Goal: Task Accomplishment & Management: Complete application form

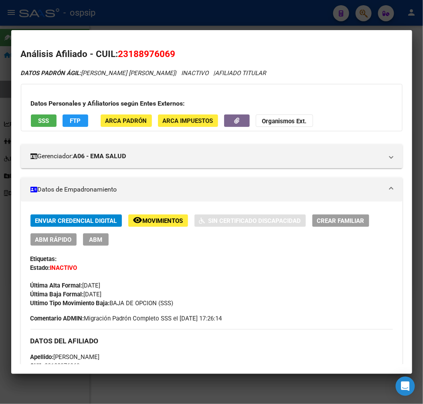
scroll to position [401, 0]
click at [173, 19] on div at bounding box center [211, 202] width 423 height 404
click at [177, 26] on div at bounding box center [211, 202] width 423 height 404
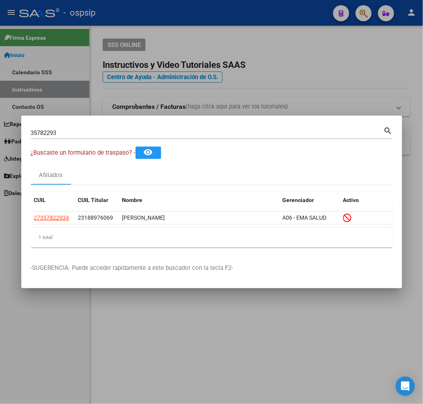
drag, startPoint x: 314, startPoint y: 58, endPoint x: 336, endPoint y: 47, distance: 24.1
click at [322, 57] on div at bounding box center [211, 202] width 423 height 404
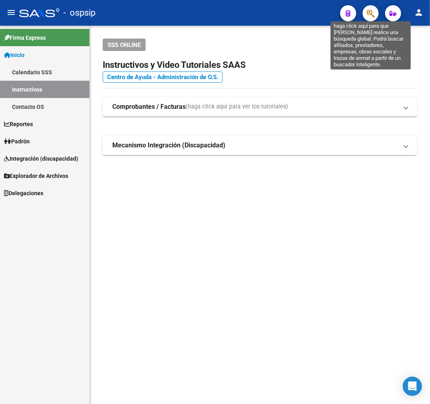
click at [374, 13] on icon "button" at bounding box center [371, 13] width 8 height 9
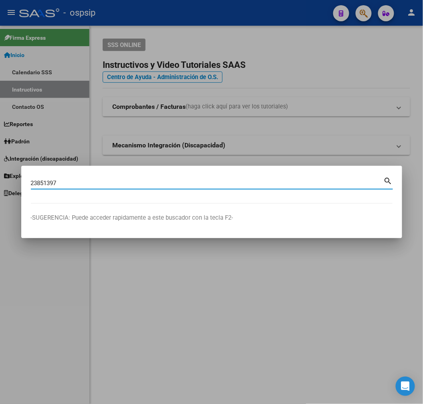
type input "23851397"
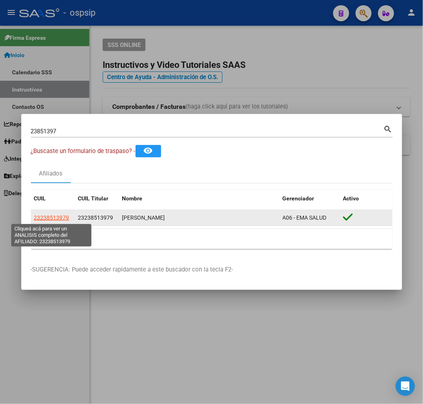
click at [48, 215] on span "23238513979" at bounding box center [51, 217] width 35 height 6
type textarea "23238513979"
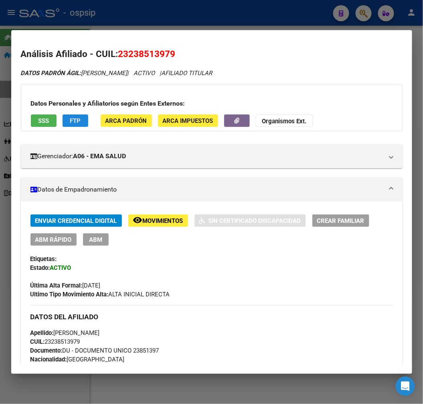
click at [75, 124] on button "FTP" at bounding box center [76, 120] width 26 height 12
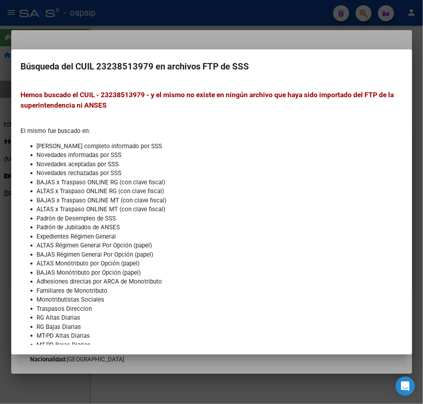
click at [229, 43] on div at bounding box center [211, 202] width 423 height 404
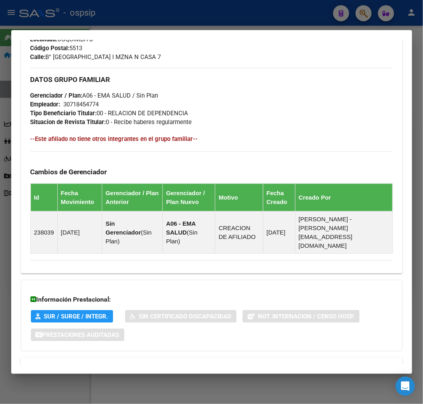
scroll to position [413, 0]
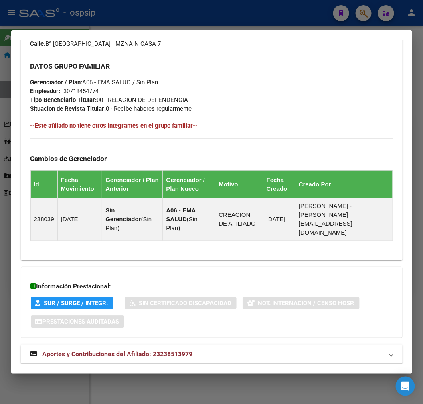
click at [178, 21] on div at bounding box center [211, 202] width 423 height 404
drag, startPoint x: 178, startPoint y: 21, endPoint x: 169, endPoint y: 26, distance: 10.8
click at [175, 23] on div at bounding box center [211, 202] width 423 height 404
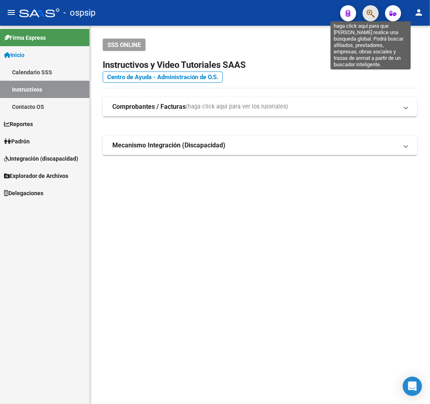
drag, startPoint x: 371, startPoint y: 14, endPoint x: 371, endPoint y: 20, distance: 6.4
click at [371, 20] on span "button" at bounding box center [371, 13] width 8 height 16
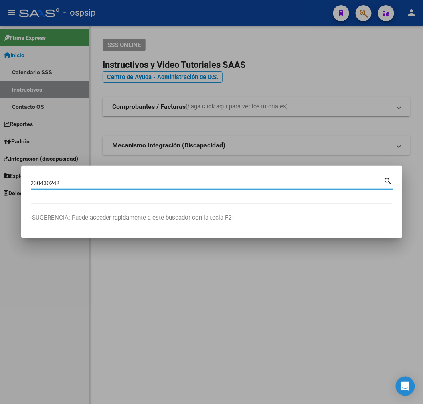
type input "230430242"
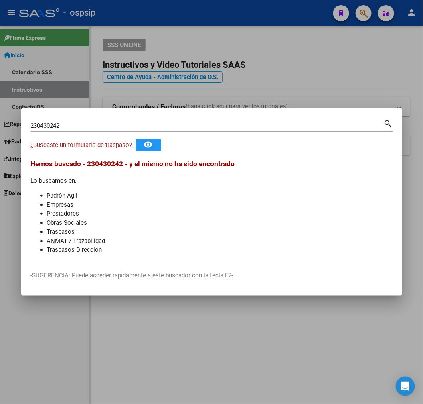
click at [280, 86] on div at bounding box center [211, 202] width 423 height 404
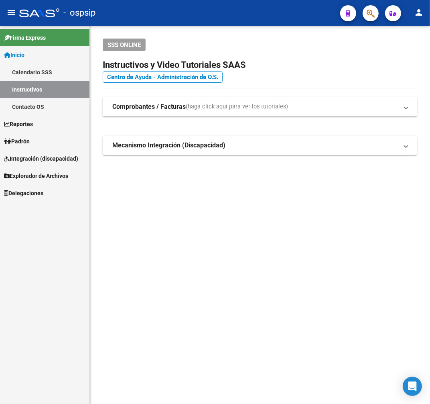
drag, startPoint x: 279, startPoint y: 86, endPoint x: 294, endPoint y: 78, distance: 16.7
click at [283, 83] on app-root-component "SSS ONLINE Instructivos y Video Tutoriales SAAS Centro de Ayuda - Administració…" at bounding box center [260, 97] width 315 height 116
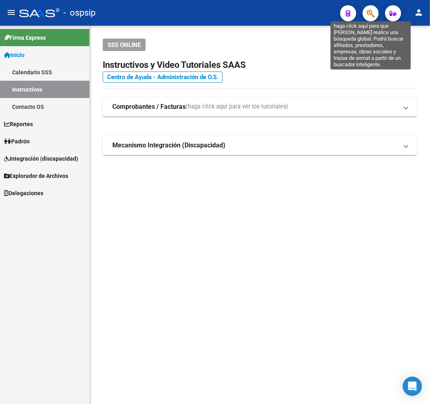
click at [371, 13] on icon "button" at bounding box center [371, 13] width 8 height 9
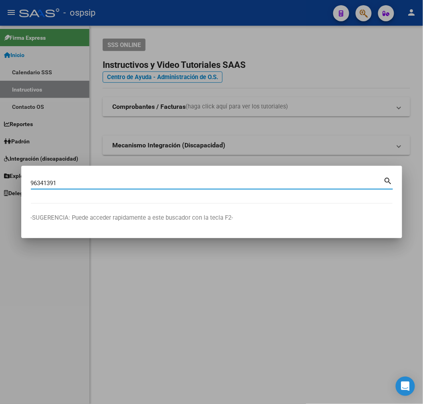
type input "96341391"
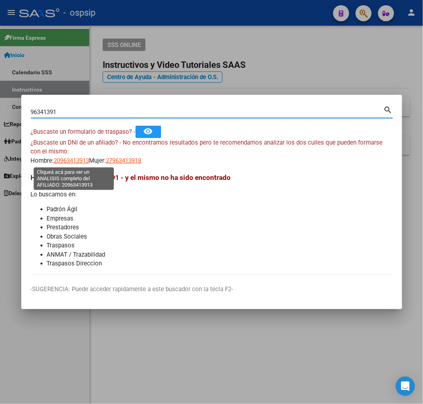
click at [75, 161] on span "20963413913" at bounding box center [71, 160] width 35 height 7
type textarea "20963413913"
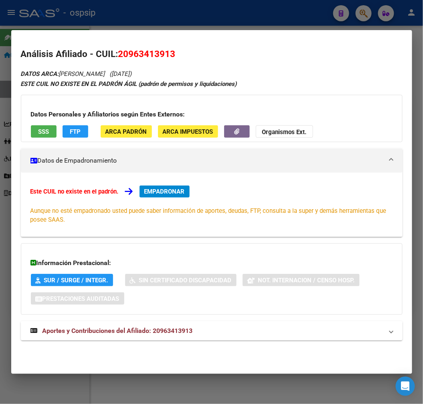
click at [179, 328] on span "Aportes y Contribuciones del Afiliado: 20963413913" at bounding box center [118, 331] width 151 height 8
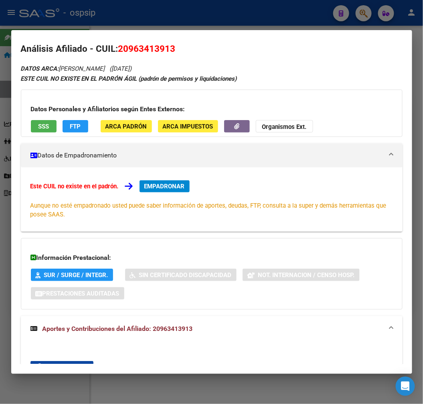
scroll to position [0, 0]
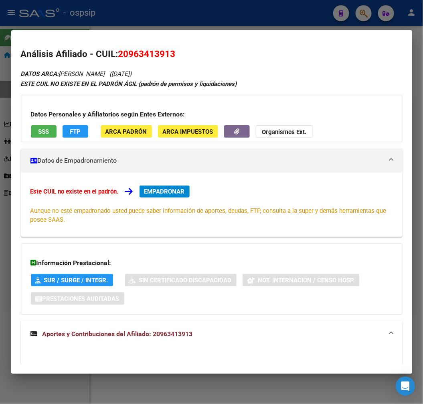
click at [159, 195] on span "EMPADRONAR" at bounding box center [164, 191] width 41 height 7
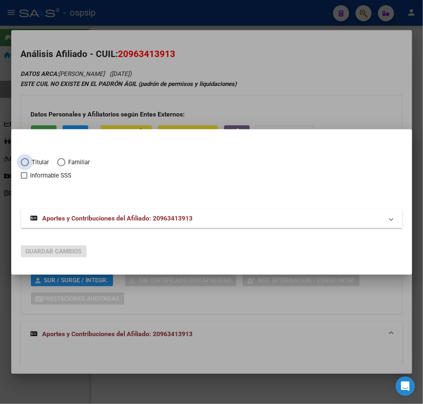
click at [26, 163] on span "Elija una opción" at bounding box center [25, 162] width 8 height 8
click at [26, 163] on input "Titular" at bounding box center [25, 162] width 8 height 8
radio input "true"
checkbox input "true"
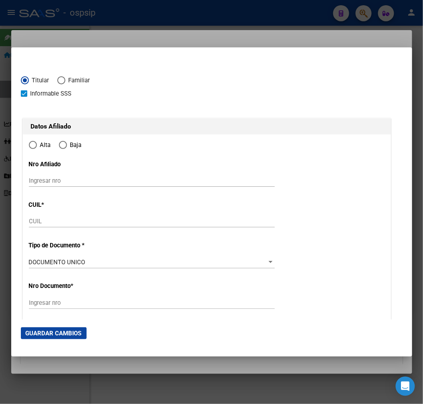
type input "20-96341391-3"
radio input "true"
type input "96341391"
type input "[PERSON_NAME]"
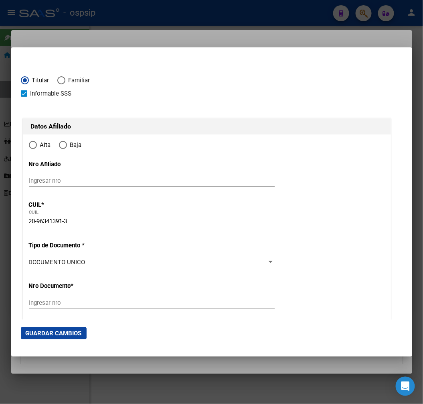
type input "[DATE]"
type input "[DATE][PERSON_NAME]"
type input "1663"
type input "SERRANO"
type input "1606"
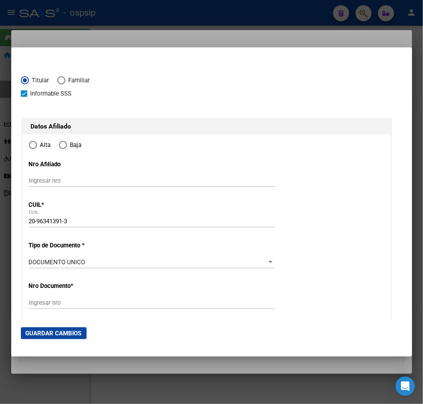
type input "03"
type input "[DATE][PERSON_NAME]"
click at [33, 263] on input "Ingresar fecha" at bounding box center [152, 264] width 246 height 13
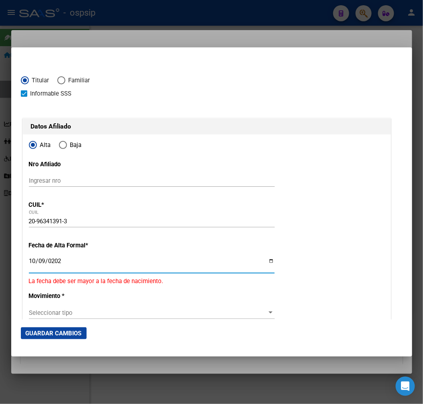
type input "[DATE]"
click at [82, 303] on div "Seleccionar tipo Seleccionar tipo" at bounding box center [152, 307] width 246 height 12
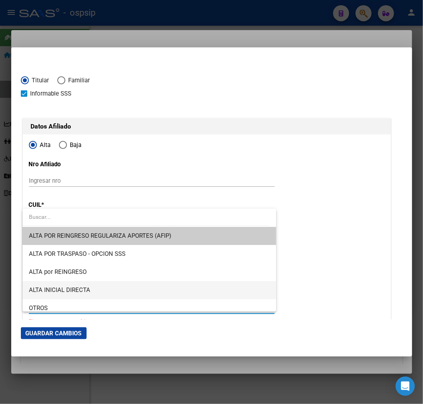
click at [90, 293] on span "ALTA INICIAL DIRECTA" at bounding box center [149, 290] width 241 height 18
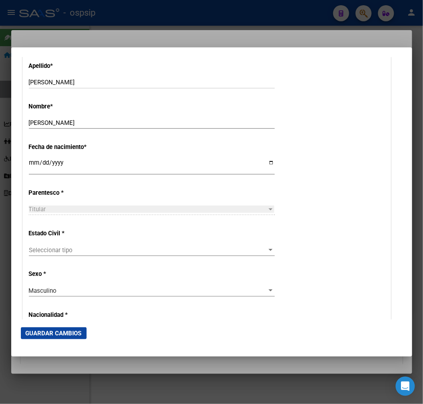
scroll to position [356, 0]
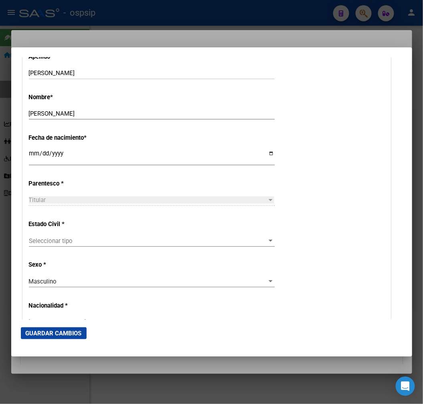
click at [56, 244] on span "Seleccionar tipo" at bounding box center [148, 240] width 239 height 7
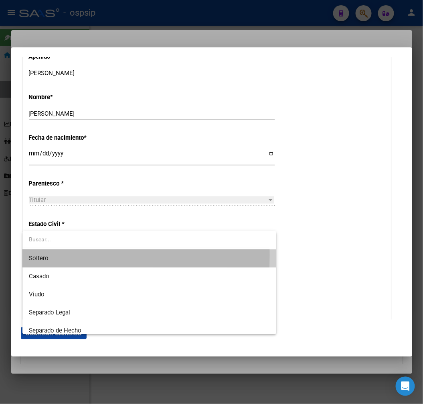
click at [59, 256] on span "Soltero" at bounding box center [149, 258] width 241 height 18
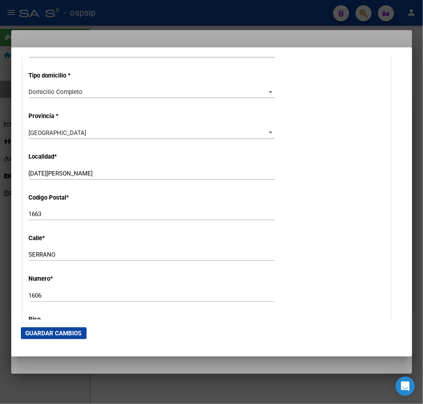
scroll to position [535, 0]
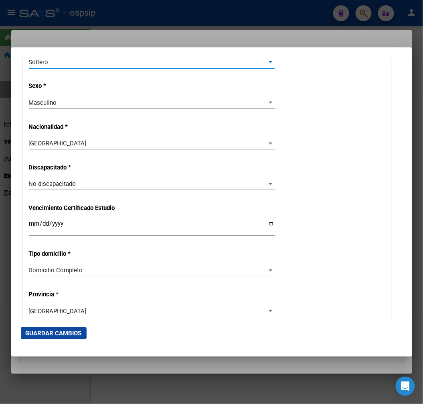
click at [113, 145] on div "[GEOGRAPHIC_DATA]" at bounding box center [148, 143] width 239 height 7
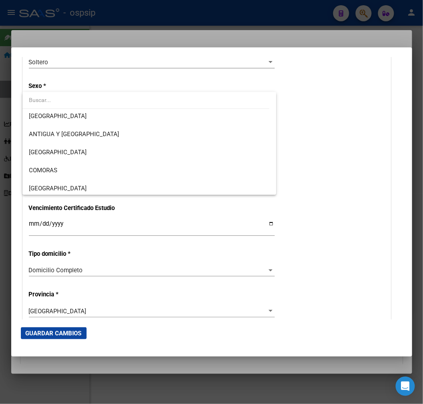
scroll to position [2866, 0]
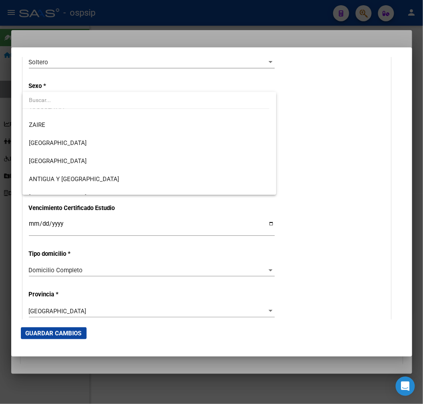
click at [104, 101] on input "dropdown search" at bounding box center [145, 100] width 247 height 17
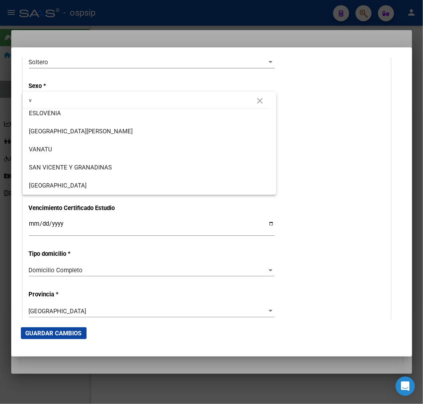
scroll to position [0, 0]
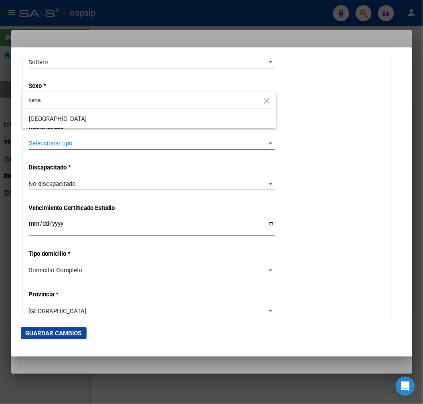
type input "vene"
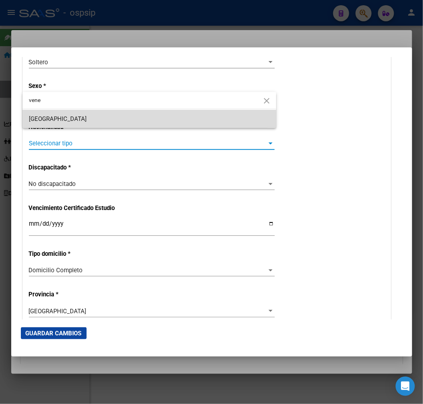
click at [119, 120] on span "[GEOGRAPHIC_DATA]" at bounding box center [149, 119] width 241 height 18
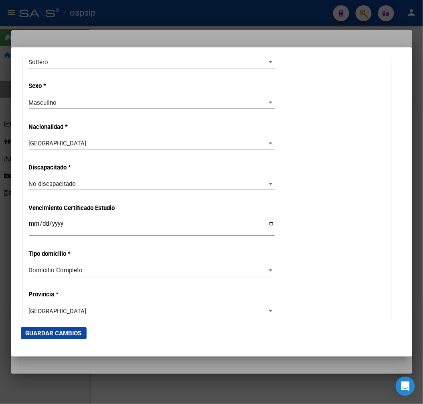
click at [100, 96] on div "Alta Baja Nro Afiliado Ingresar nro CUIL * 20-96341391-3 CUIL ARCA Padrón Fecha…" at bounding box center [207, 168] width 368 height 1138
click at [105, 102] on div "Masculino" at bounding box center [148, 102] width 239 height 7
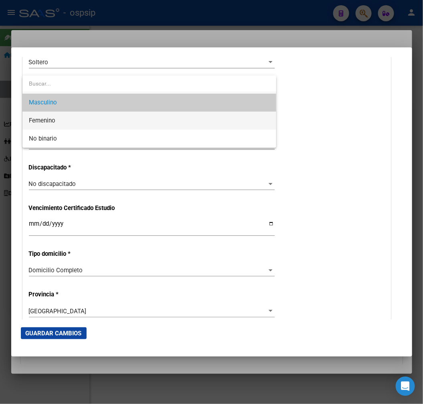
click at [62, 124] on span "Femenino" at bounding box center [149, 121] width 241 height 18
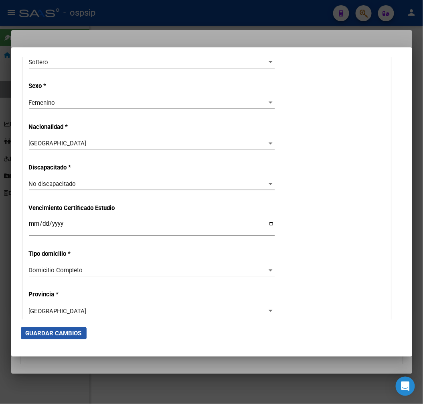
click at [56, 328] on button "Guardar Cambios" at bounding box center [54, 333] width 66 height 12
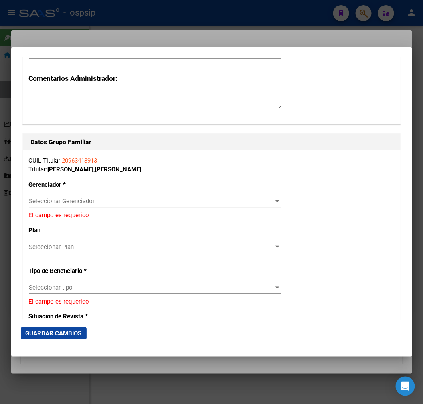
scroll to position [1293, 0]
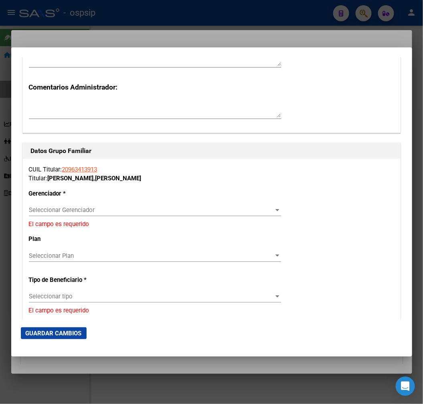
click at [110, 208] on span "Seleccionar Gerenciador" at bounding box center [151, 209] width 245 height 7
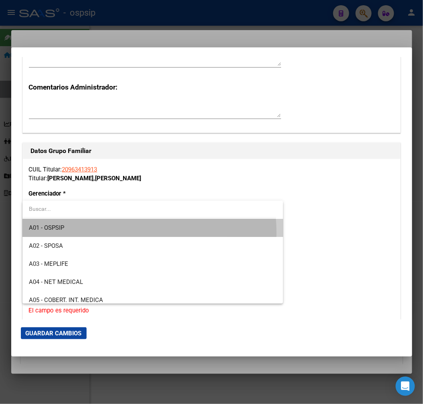
click at [111, 233] on span "A01 - OSPSIP" at bounding box center [153, 228] width 248 height 18
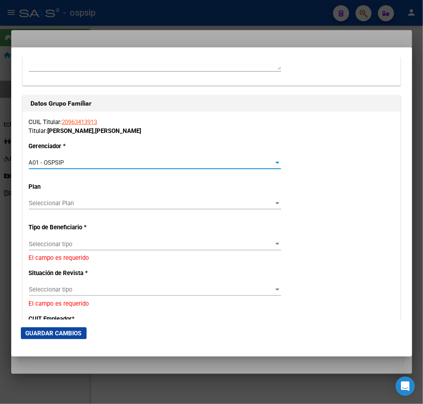
scroll to position [1471, 0]
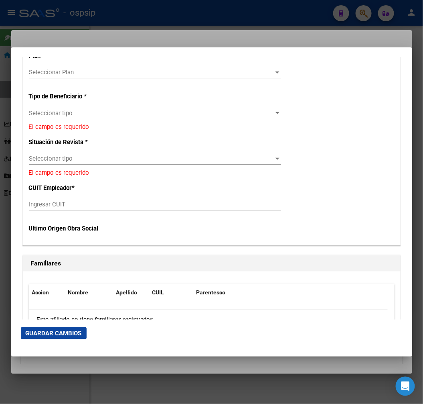
click at [86, 118] on div "Seleccionar tipo Seleccionar tipo" at bounding box center [155, 113] width 252 height 12
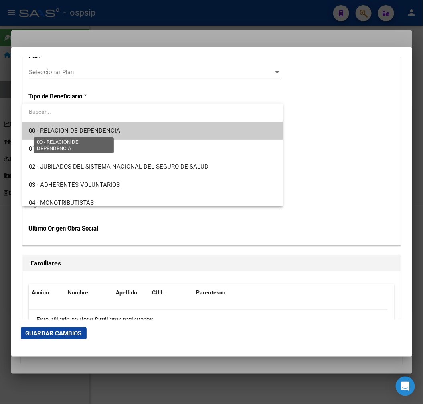
click at [99, 130] on span "00 - RELACION DE DEPENDENCIA" at bounding box center [75, 130] width 92 height 7
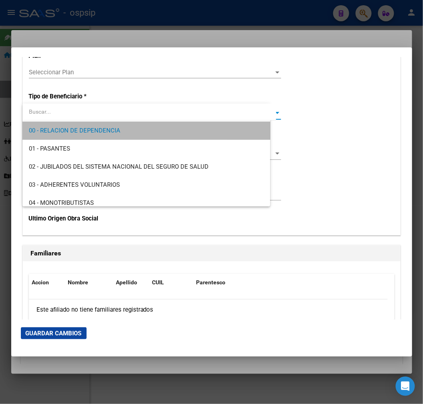
type input "33-71630774-9"
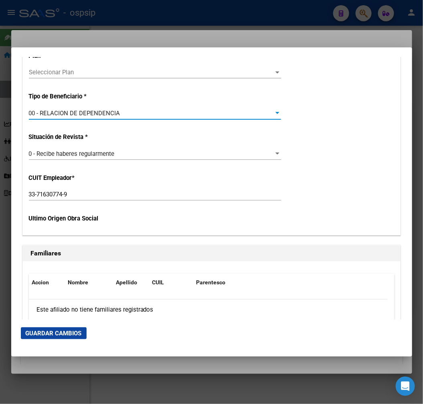
click at [64, 334] on span "Guardar Cambios" at bounding box center [54, 333] width 56 height 7
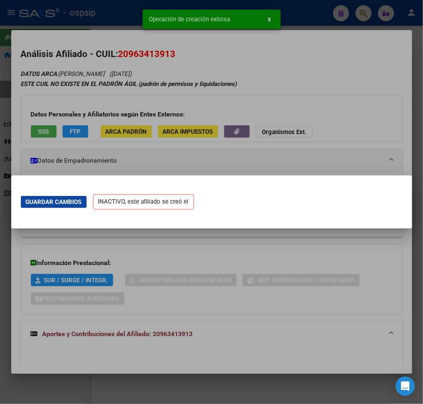
scroll to position [0, 0]
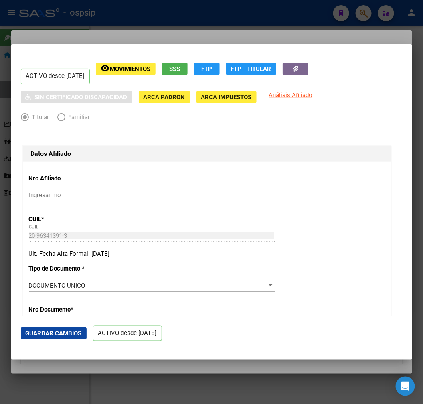
drag, startPoint x: 102, startPoint y: 39, endPoint x: 73, endPoint y: 31, distance: 29.5
click at [102, 39] on div at bounding box center [211, 202] width 423 height 404
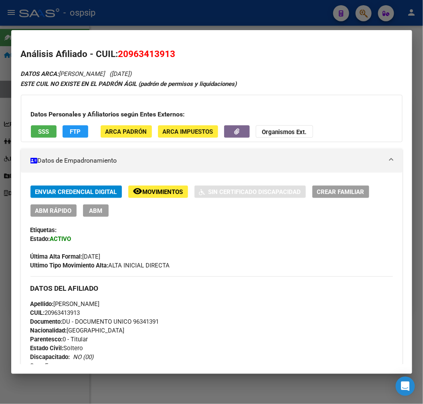
click at [221, 18] on div at bounding box center [211, 202] width 423 height 404
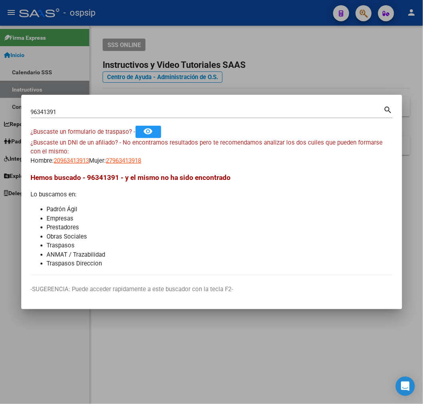
click at [221, 18] on div at bounding box center [211, 202] width 423 height 404
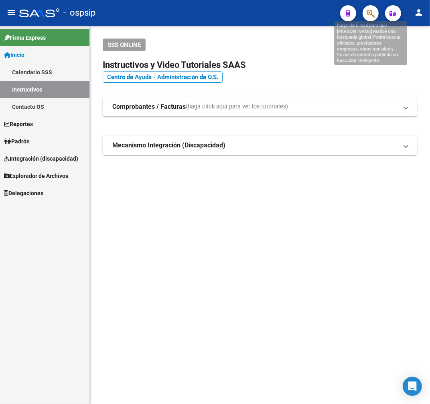
click at [367, 11] on icon "button" at bounding box center [371, 13] width 8 height 9
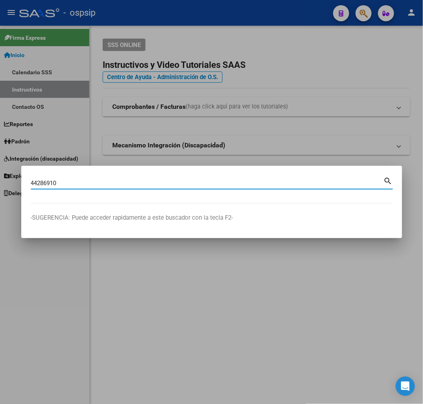
type input "44286910"
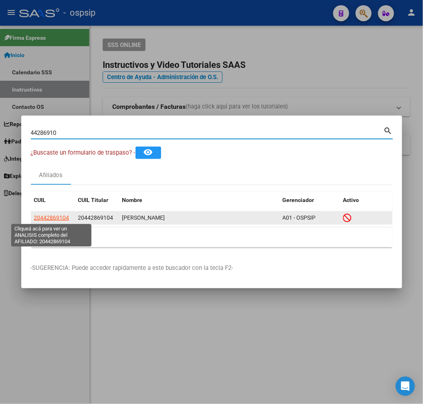
click at [59, 218] on span "20442869104" at bounding box center [51, 217] width 35 height 6
type textarea "20442869104"
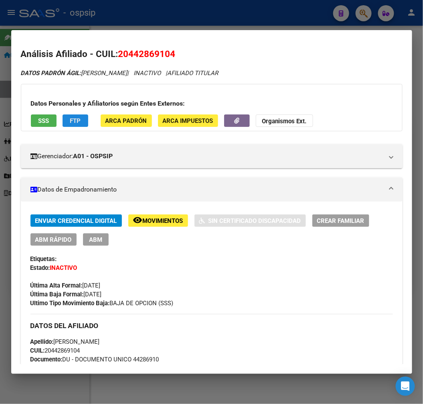
click at [72, 120] on span "FTP" at bounding box center [75, 120] width 11 height 7
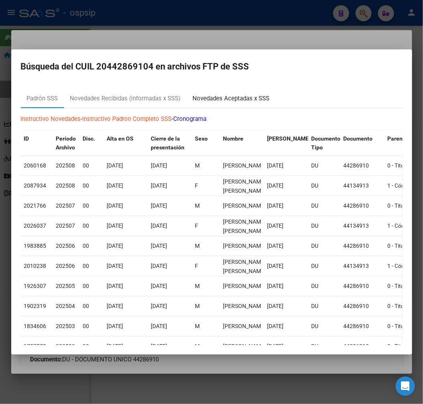
click at [251, 99] on div "Novedades Aceptadas x SSS" at bounding box center [231, 98] width 77 height 9
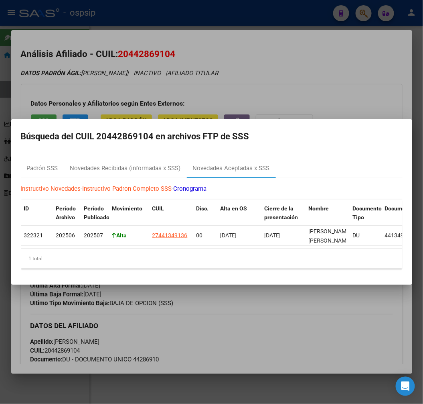
click at [293, 333] on div at bounding box center [211, 202] width 423 height 404
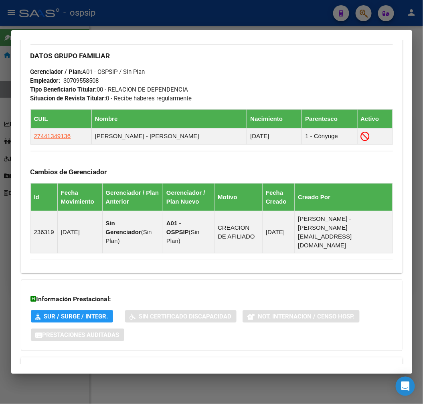
scroll to position [446, 0]
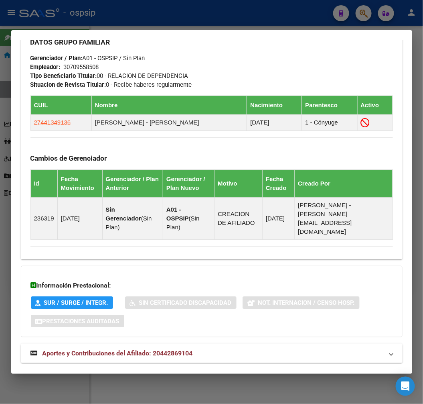
click at [259, 348] on mat-panel-title "Aportes y Contribuciones del Afiliado: 20442869104" at bounding box center [207, 353] width 353 height 10
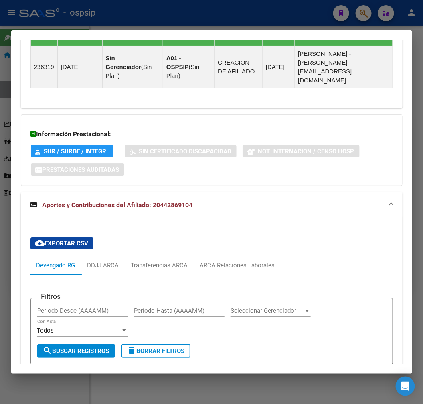
scroll to position [663, 0]
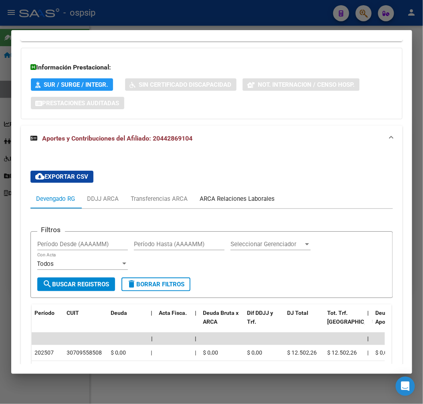
drag, startPoint x: 211, startPoint y: 172, endPoint x: 234, endPoint y: 183, distance: 25.0
click at [216, 189] on div "ARCA Relaciones Laborales" at bounding box center [237, 198] width 87 height 19
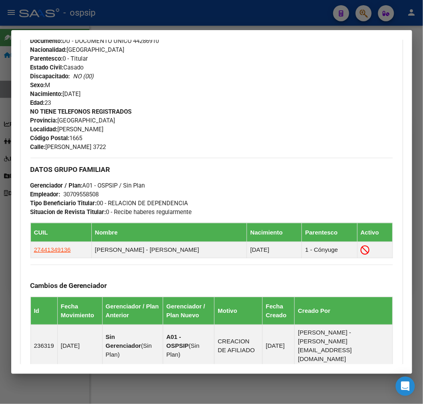
scroll to position [6, 0]
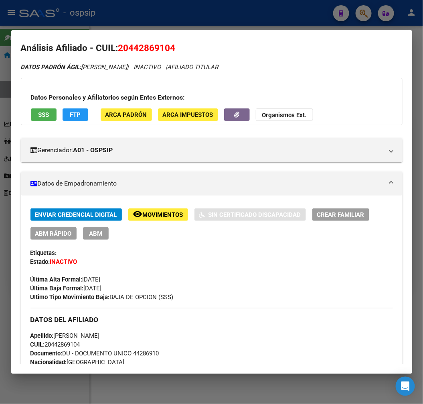
click at [153, 219] on button "remove_red_eye Movimientos" at bounding box center [158, 214] width 60 height 12
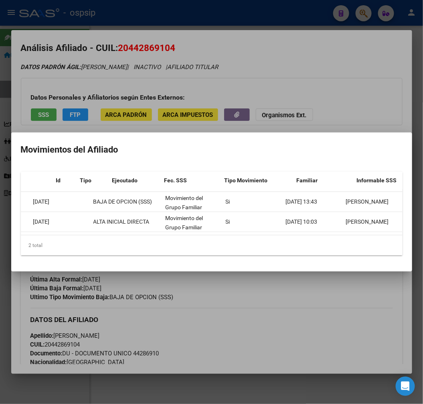
scroll to position [0, 0]
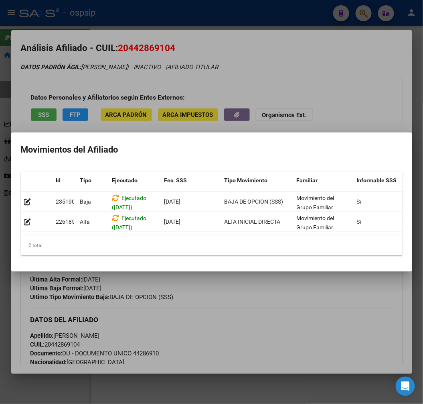
click at [239, 328] on div at bounding box center [211, 202] width 423 height 404
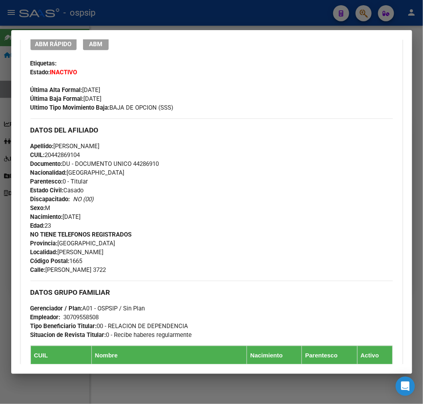
scroll to position [229, 0]
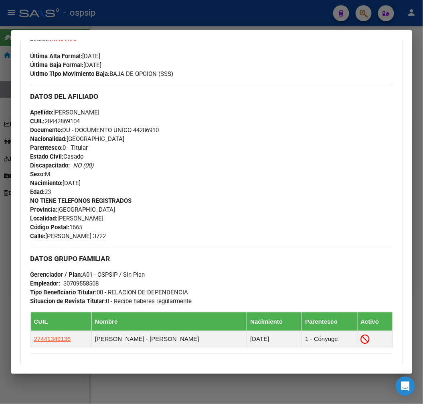
click at [143, 16] on div at bounding box center [211, 202] width 423 height 404
click at [146, 16] on div at bounding box center [211, 202] width 423 height 404
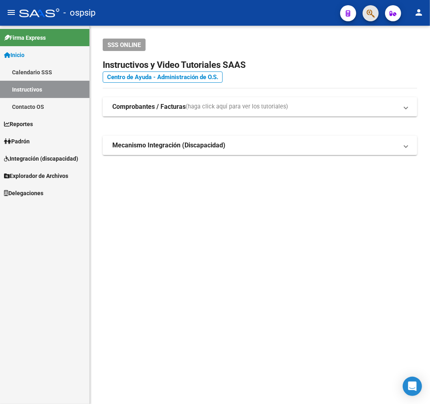
click at [364, 10] on button "button" at bounding box center [371, 13] width 16 height 16
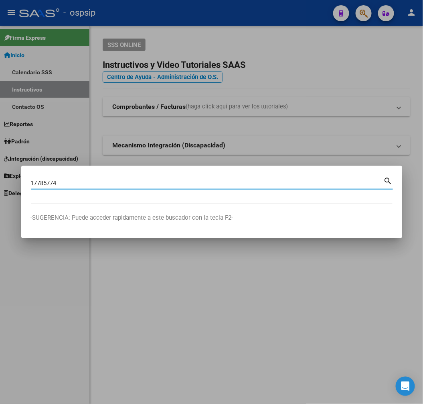
type input "17785774"
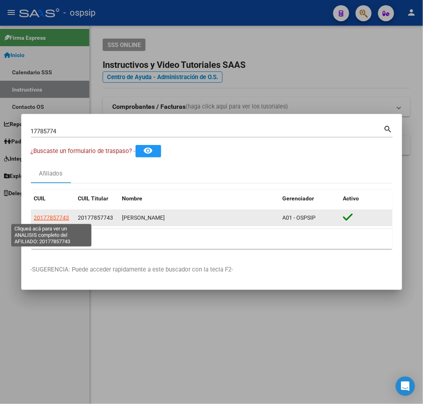
click at [53, 216] on span "20177857743" at bounding box center [51, 217] width 35 height 6
type textarea "20177857743"
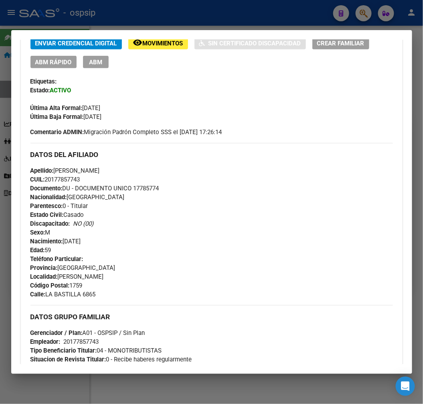
scroll to position [178, 0]
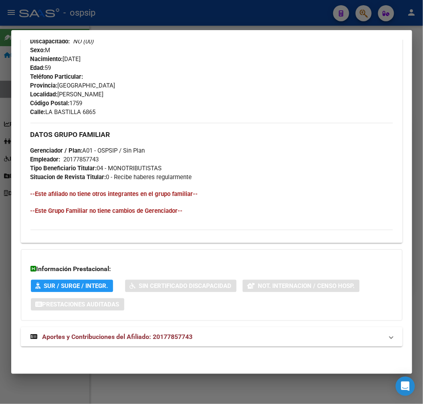
click at [238, 337] on mat-panel-title "Aportes y Contribuciones del Afiliado: 20177857743" at bounding box center [207, 337] width 353 height 10
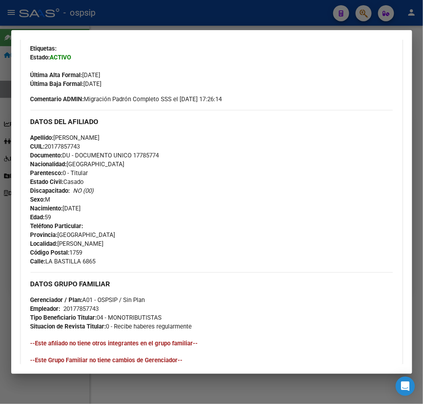
scroll to position [73, 0]
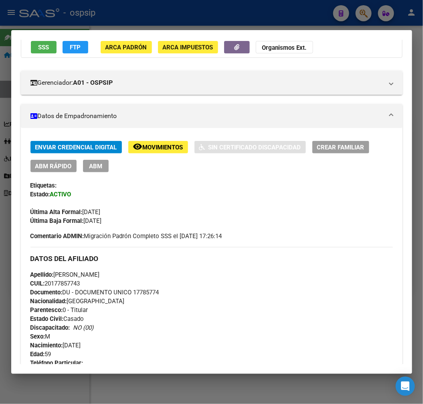
click at [173, 12] on div at bounding box center [211, 202] width 423 height 404
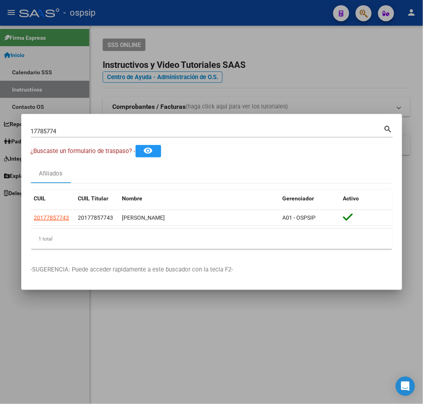
drag, startPoint x: 174, startPoint y: 13, endPoint x: 179, endPoint y: 22, distance: 10.4
click at [179, 22] on div at bounding box center [211, 202] width 423 height 404
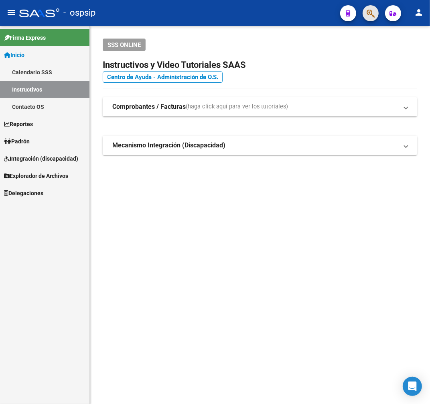
click at [376, 14] on button "button" at bounding box center [371, 13] width 16 height 16
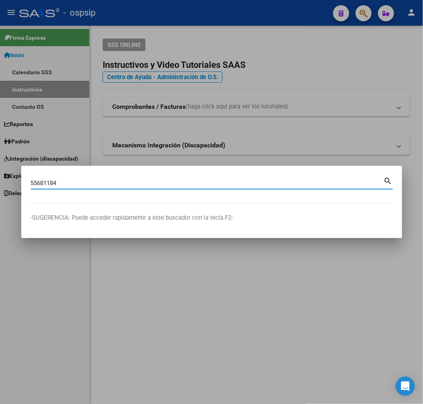
type input "55681184"
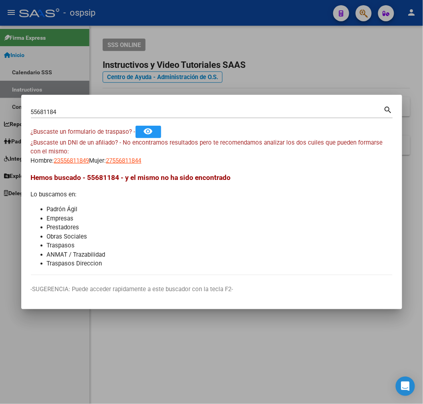
click at [111, 118] on div "55681184 Buscar (apellido, dni, [PERSON_NAME], [PERSON_NAME], cuit, obra social)" at bounding box center [207, 112] width 353 height 12
click at [142, 165] on app-link-go-to "27556811844" at bounding box center [123, 160] width 35 height 9
click at [142, 161] on span "27556811844" at bounding box center [123, 160] width 35 height 7
type textarea "27556811844"
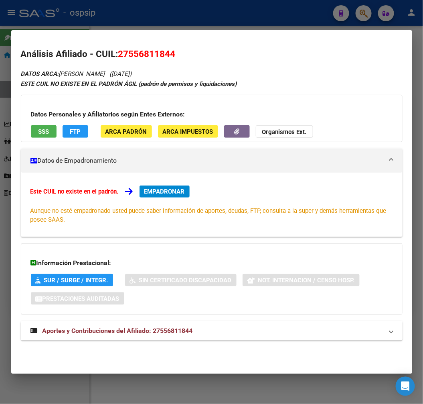
drag, startPoint x: 217, startPoint y: 326, endPoint x: 229, endPoint y: 325, distance: 12.5
click at [217, 327] on mat-panel-title "Aportes y Contribuciones del Afiliado: 27556811844" at bounding box center [207, 331] width 353 height 10
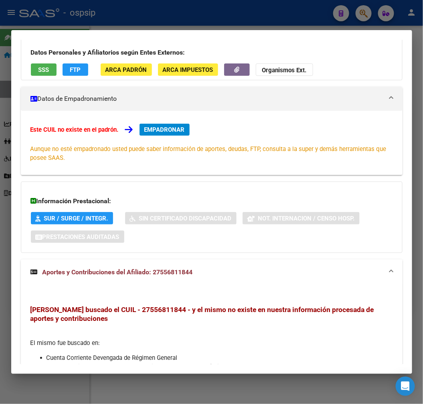
scroll to position [0, 0]
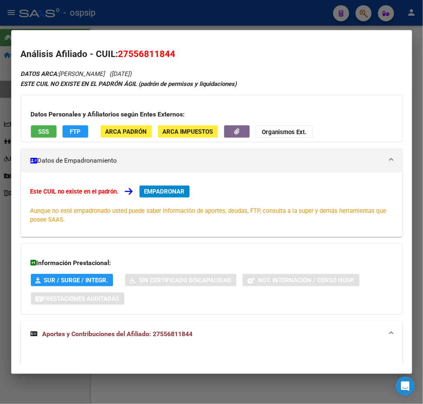
click at [211, 17] on div at bounding box center [211, 202] width 423 height 404
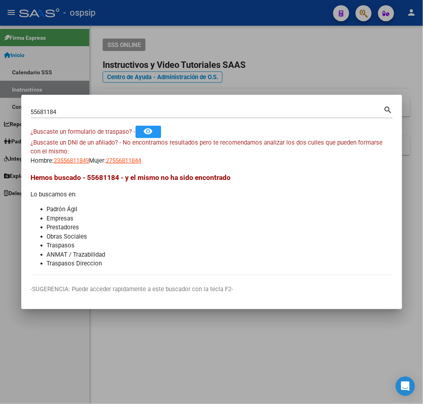
click at [213, 18] on div at bounding box center [211, 202] width 423 height 404
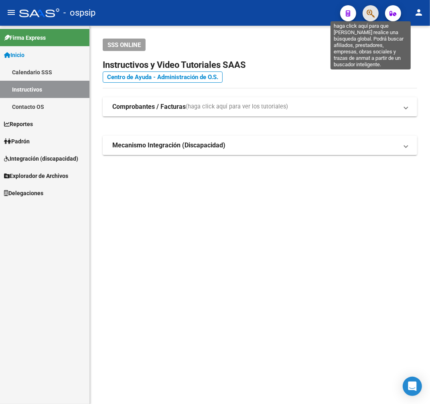
click at [370, 14] on icon "button" at bounding box center [371, 13] width 8 height 9
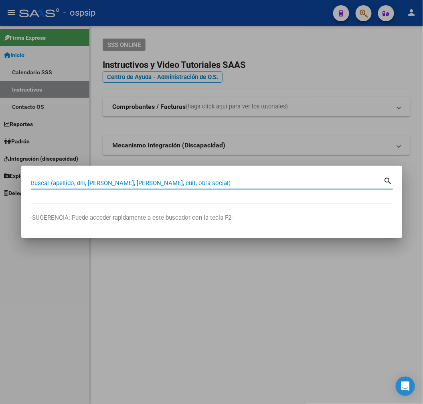
click at [66, 183] on input "Buscar (apellido, dni, [PERSON_NAME], [PERSON_NAME], cuit, obra social)" at bounding box center [207, 182] width 353 height 7
type input "42142109"
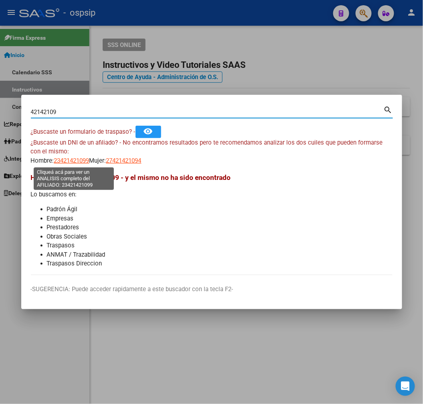
click at [69, 163] on span "23421421099" at bounding box center [71, 160] width 35 height 7
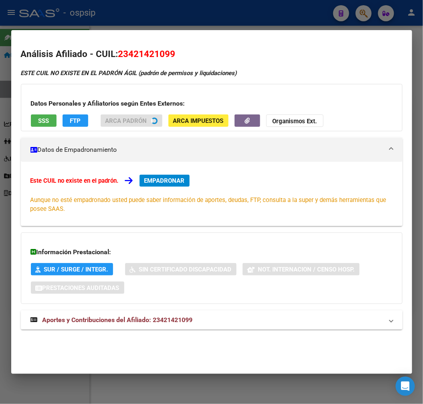
click at [210, 20] on div at bounding box center [211, 202] width 423 height 404
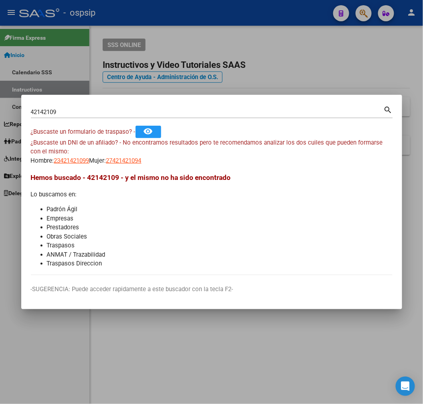
click at [137, 163] on mat-dialog-content "42142109 Buscar (apellido, dni, cuil, nro traspaso, cuit, obra social) search ¿…" at bounding box center [211, 189] width 381 height 171
click at [138, 161] on span "27421421094" at bounding box center [123, 160] width 35 height 7
copy mat-dialog-content "21094 Hemos buscado - 42142109 - y el"
type textarea "27421421094"
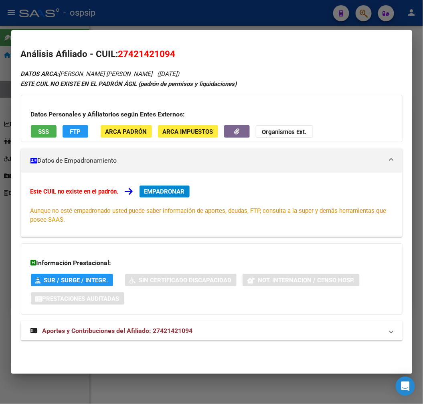
click at [267, 332] on mat-panel-title "Aportes y Contribuciones del Afiliado: 27421421094" at bounding box center [207, 331] width 353 height 10
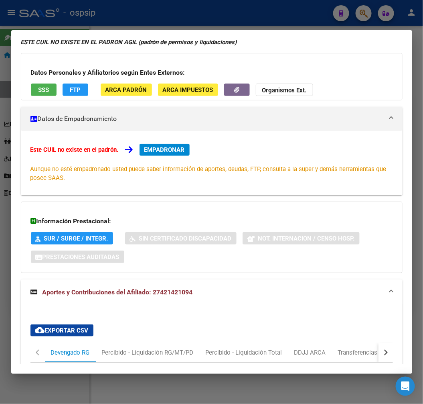
scroll to position [213, 0]
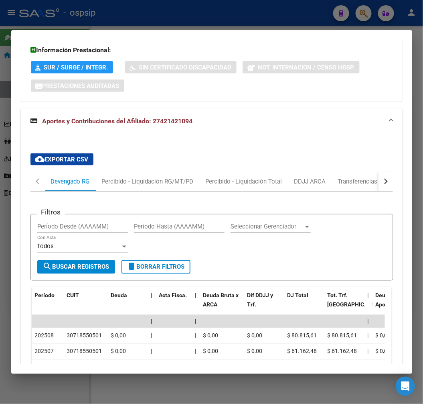
click at [382, 185] on button "button" at bounding box center [386, 181] width 14 height 19
click at [348, 185] on div "ARCA Relaciones Laborales" at bounding box center [330, 181] width 75 height 9
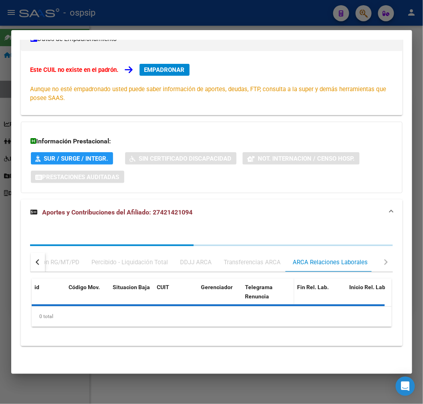
scroll to position [159, 0]
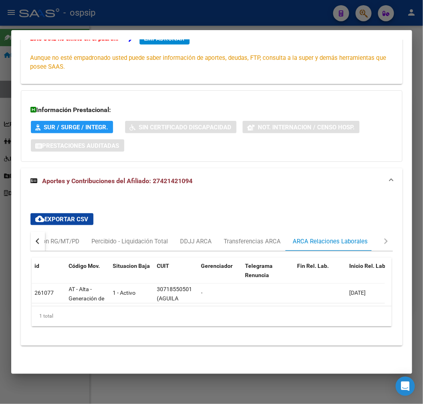
click at [181, 18] on div at bounding box center [211, 202] width 423 height 404
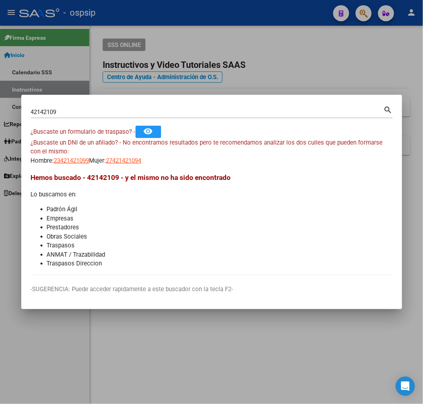
drag, startPoint x: 183, startPoint y: 19, endPoint x: 289, endPoint y: 48, distance: 110.6
click at [189, 35] on div at bounding box center [211, 202] width 423 height 404
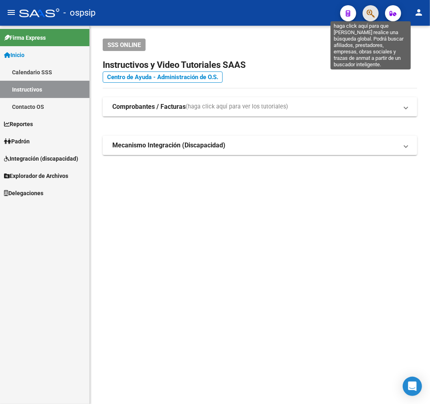
click at [368, 16] on icon "button" at bounding box center [371, 13] width 8 height 9
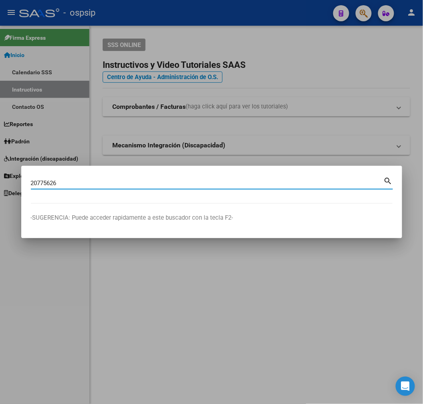
type input "20775626"
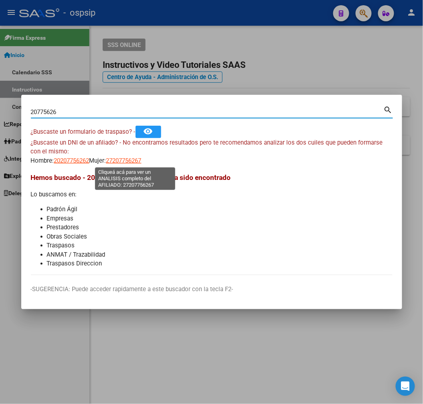
click at [132, 159] on span "27207756267" at bounding box center [123, 160] width 35 height 7
type textarea "27207756267"
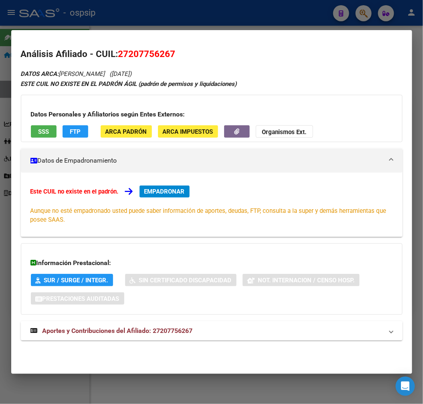
drag, startPoint x: 258, startPoint y: 329, endPoint x: 274, endPoint y: 260, distance: 71.2
click at [258, 328] on mat-panel-title "Aportes y Contribuciones del Afiliado: 27207756267" at bounding box center [207, 331] width 353 height 10
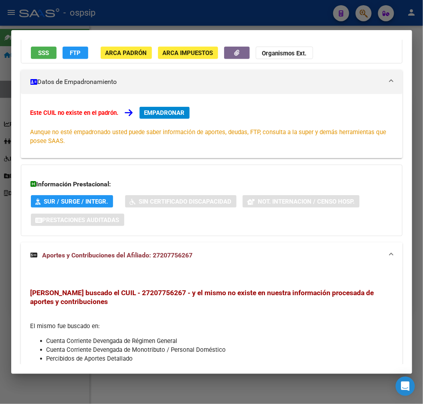
scroll to position [0, 0]
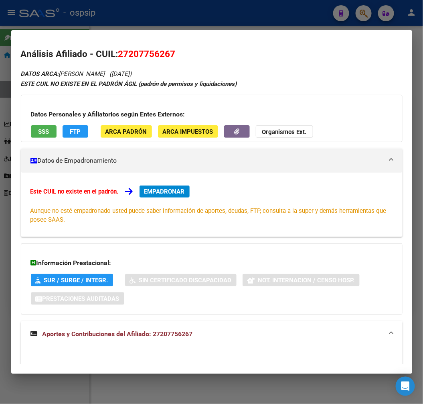
click at [151, 15] on div at bounding box center [211, 202] width 423 height 404
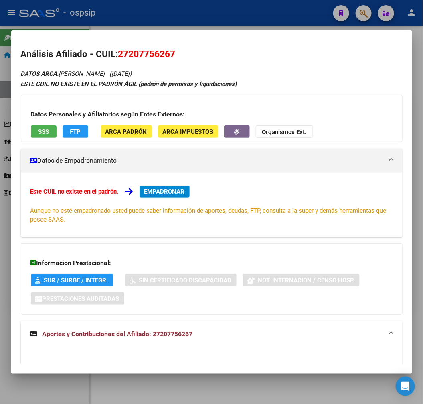
drag, startPoint x: 151, startPoint y: 15, endPoint x: 250, endPoint y: 32, distance: 101.0
click at [159, 23] on div at bounding box center [211, 202] width 423 height 404
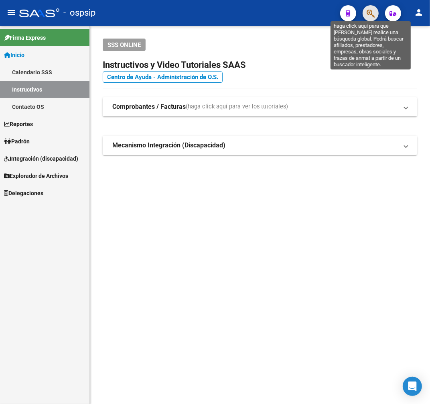
click at [368, 11] on icon "button" at bounding box center [371, 13] width 8 height 9
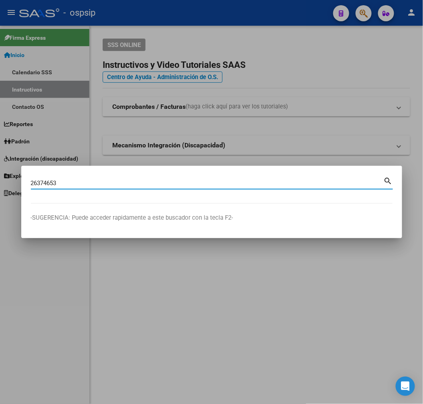
type input "26374653"
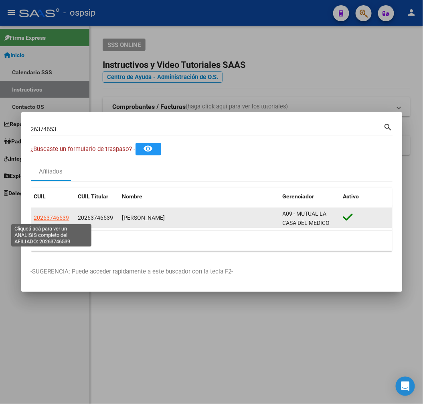
click at [55, 218] on span "20263746539" at bounding box center [51, 217] width 35 height 6
type textarea "20263746539"
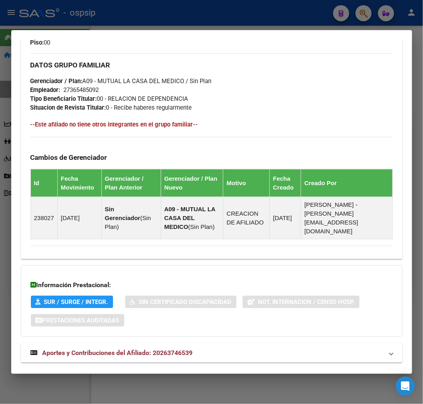
scroll to position [421, 0]
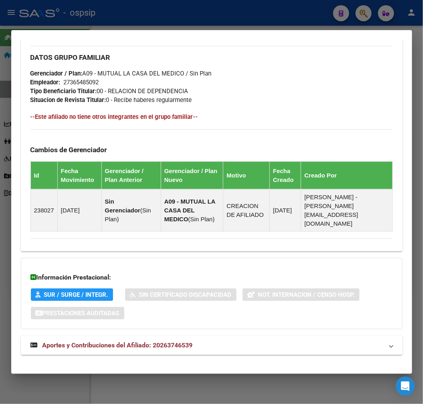
drag, startPoint x: 242, startPoint y: 336, endPoint x: 245, endPoint y: 322, distance: 14.3
click at [242, 340] on mat-panel-title "Aportes y Contribuciones del Afiliado: 20263746539" at bounding box center [207, 345] width 353 height 10
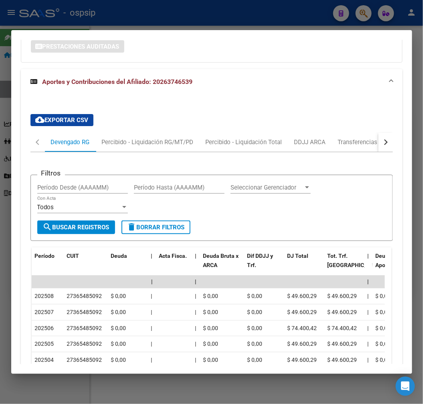
scroll to position [684, 0]
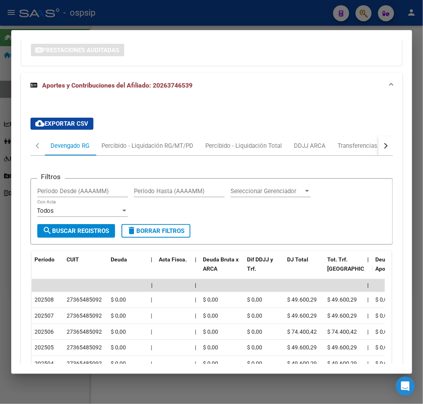
click at [382, 139] on button "button" at bounding box center [386, 145] width 14 height 19
drag, startPoint x: 330, startPoint y: 145, endPoint x: 344, endPoint y: 151, distance: 15.5
click at [330, 144] on div "ARCA Relaciones Laborales" at bounding box center [330, 145] width 87 height 19
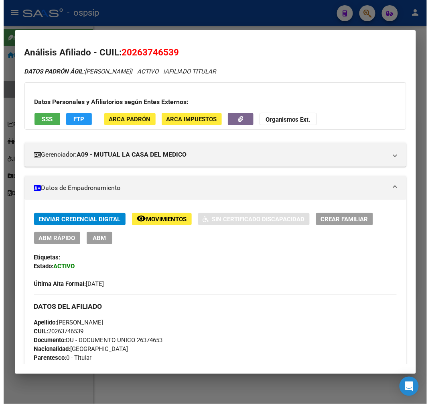
scroll to position [0, 0]
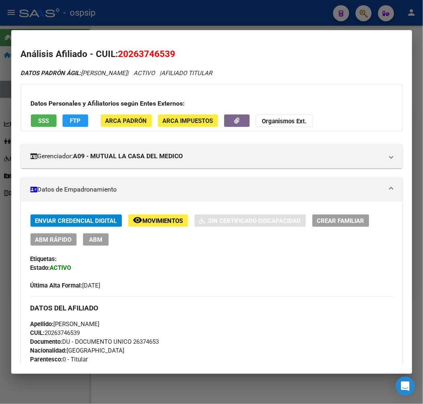
click at [98, 243] on button "ABM" at bounding box center [96, 239] width 26 height 12
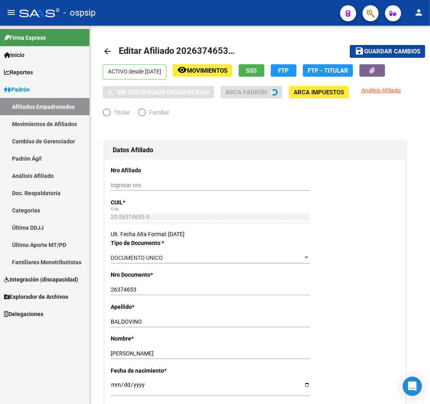
radio input "true"
type input "27-36548509-2"
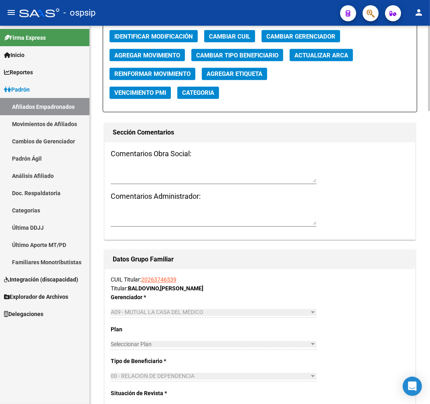
scroll to position [1204, 0]
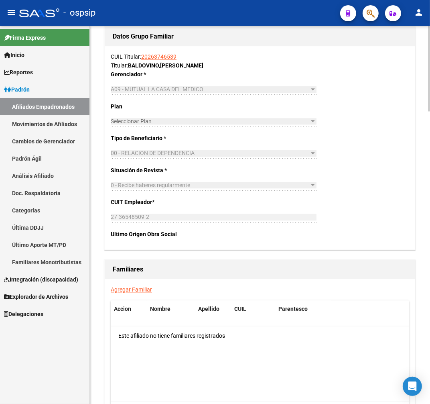
click at [147, 292] on link "Agregar Familiar" at bounding box center [131, 289] width 41 height 6
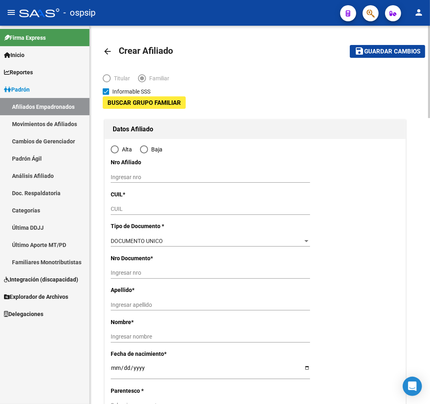
type input "27-36548509-2"
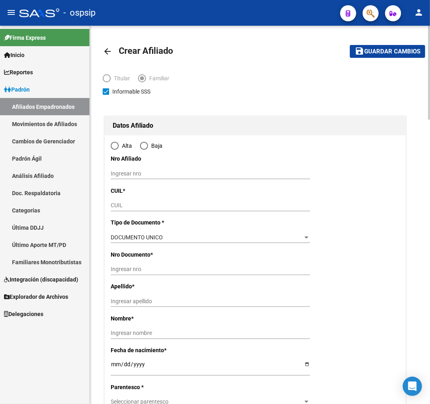
type input "corrientes capital"
type input "3400"
type input "ARAUCANO"
type input "2598"
type input "00"
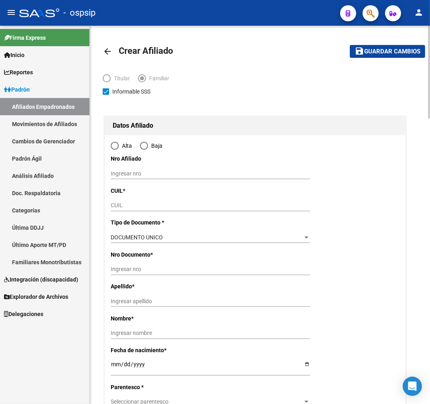
radio input "true"
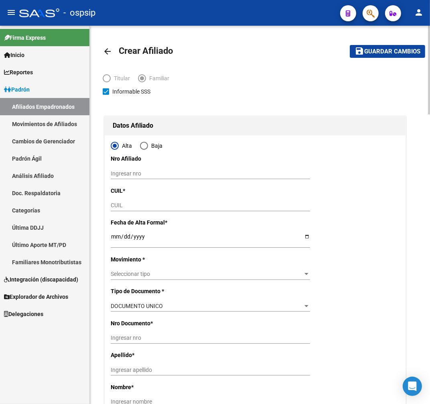
type input "27-36548509-2"
click at [148, 208] on input "CUIL" at bounding box center [210, 205] width 199 height 7
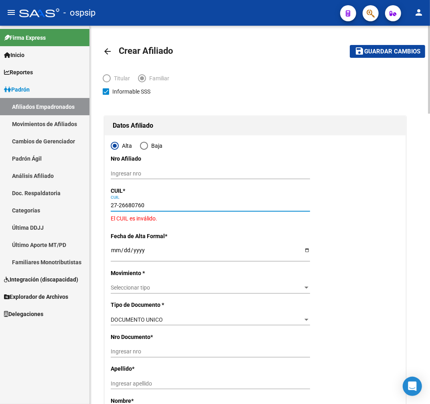
type input "27-26680760-6"
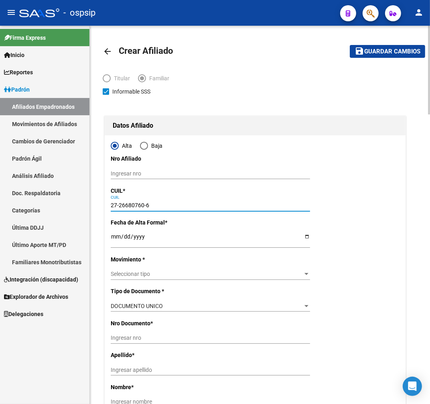
type input "26680760"
type input "[PERSON_NAME]"
type input "[DATE]"
type input "CORRIENTES"
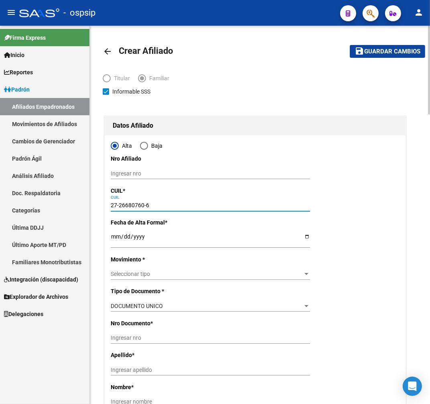
type input "LOS ARAUCANOS"
type input "27-26680760-6"
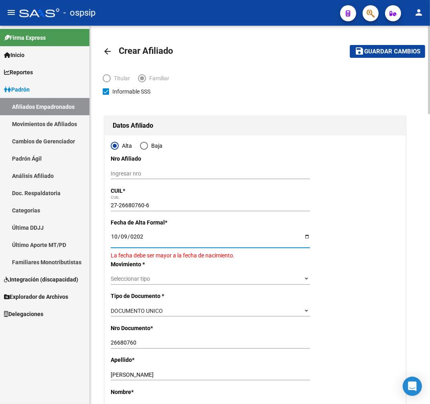
type input "[DATE]"
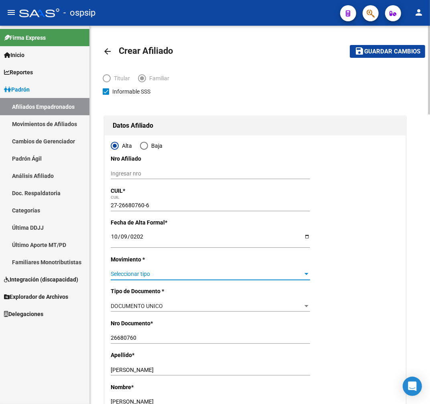
click at [160, 275] on span "Seleccionar tipo" at bounding box center [207, 274] width 192 height 7
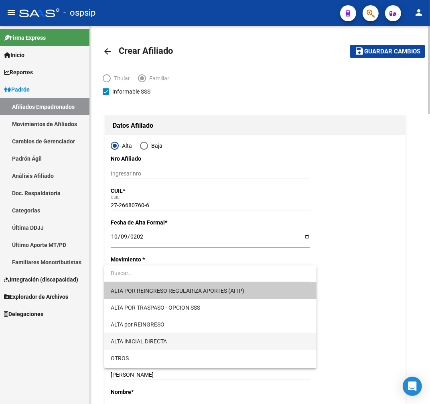
click at [190, 338] on span "ALTA INICIAL DIRECTA" at bounding box center [210, 341] width 199 height 17
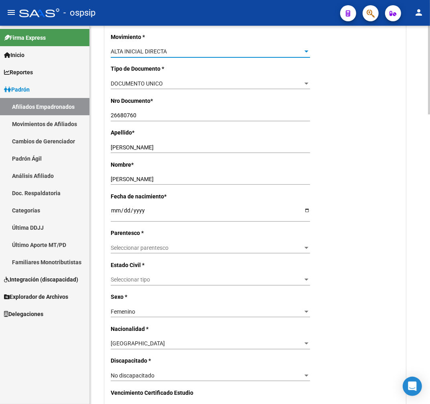
scroll to position [223, 0]
click at [184, 250] on div "Seleccionar parentesco Seleccionar parentesco" at bounding box center [210, 247] width 199 height 11
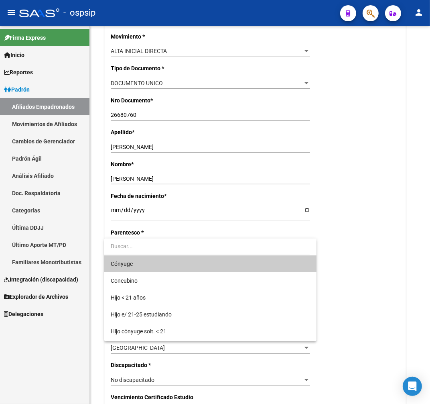
click at [185, 260] on span "Cónyuge" at bounding box center [210, 263] width 199 height 17
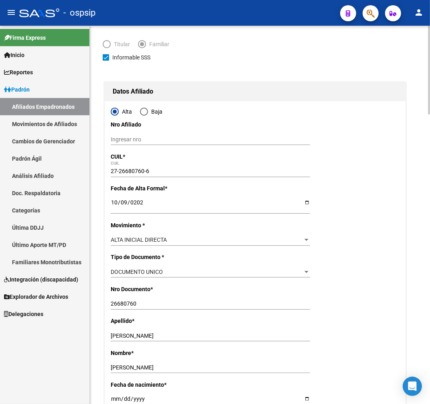
scroll to position [0, 0]
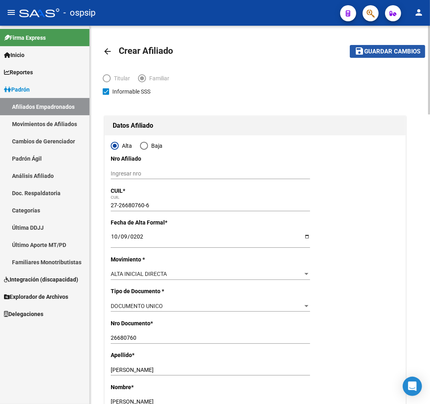
click at [398, 49] on span "Guardar cambios" at bounding box center [392, 51] width 56 height 7
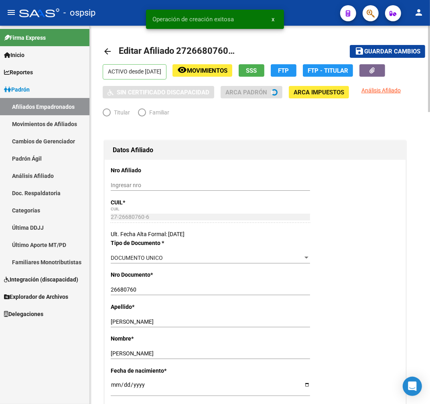
radio input "true"
type input "27-36548509-2"
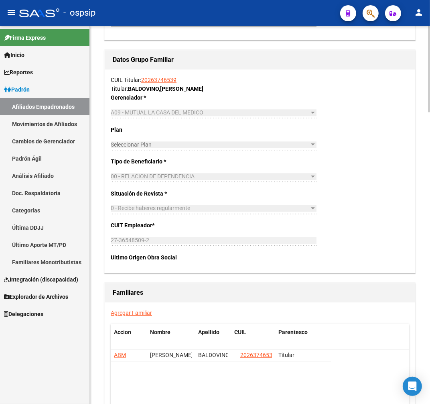
scroll to position [1282, 0]
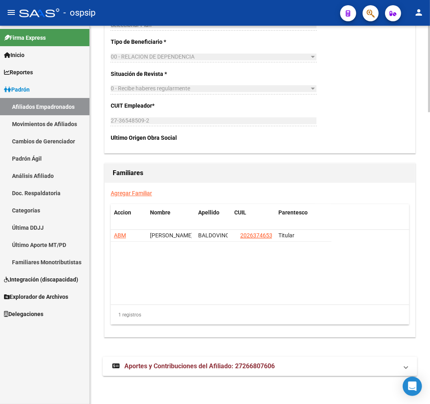
click at [126, 194] on link "Agregar Familiar" at bounding box center [131, 193] width 41 height 6
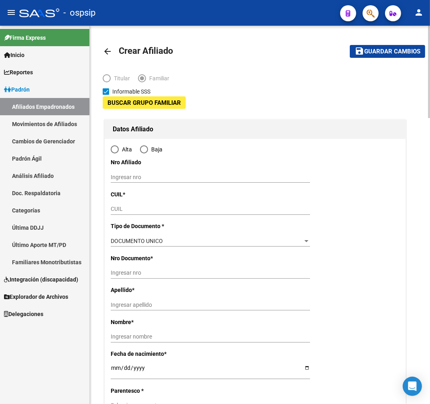
type input "27-36548509-2"
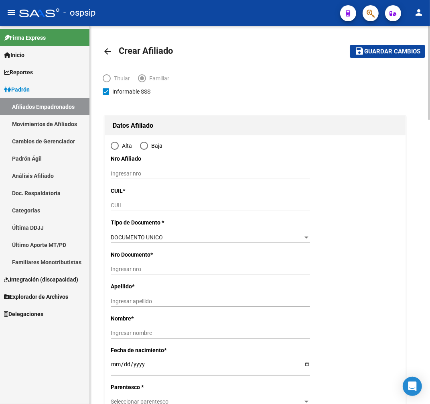
type input "corrientes capital"
type input "3400"
type input "ARAUCANO"
type input "2598"
type input "00"
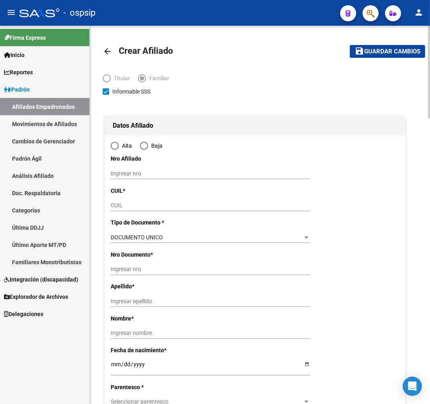
radio input "true"
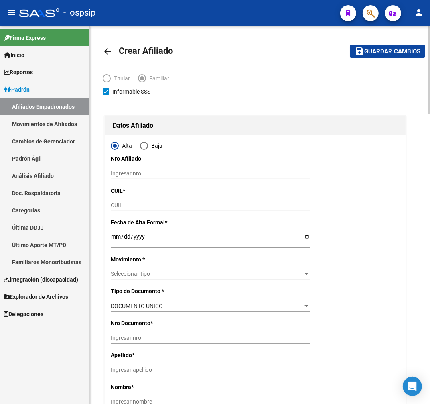
type input "27-36548509-2"
click at [157, 208] on input "CUIL" at bounding box center [210, 205] width 199 height 7
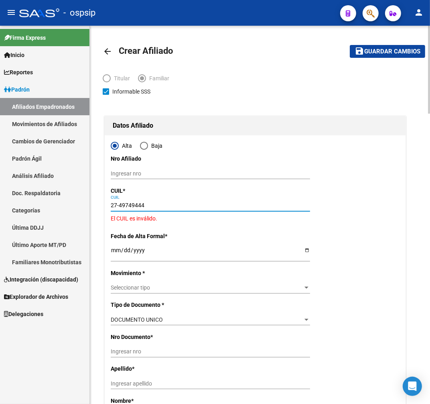
type input "27-49749444-9"
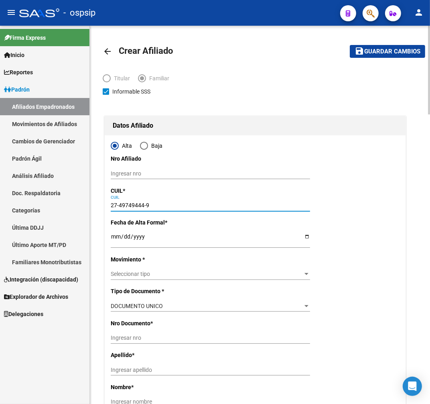
type input "49749444"
type input "BALDOVINO"
type input "[PERSON_NAME]"
type input "[DATE]"
type input "CORRIENTES"
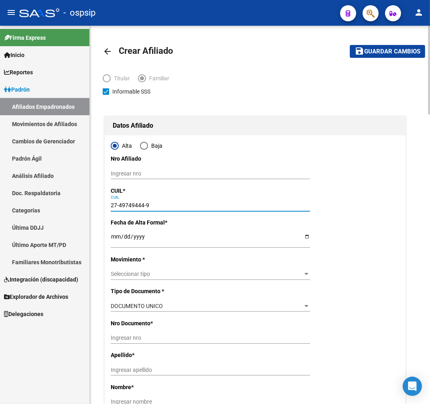
type input "ARAUCANOS"
type input "0"
type input "27-49749444-9"
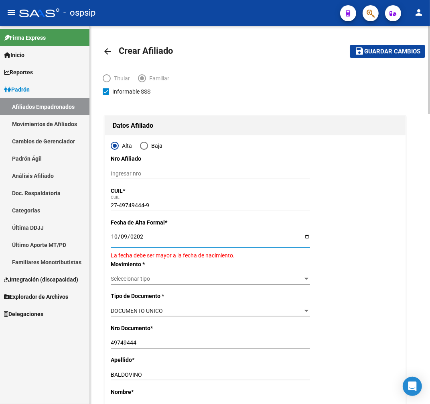
type input "[DATE]"
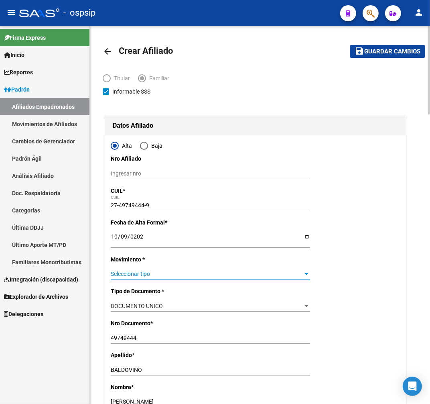
click at [205, 273] on span "Seleccionar tipo" at bounding box center [207, 274] width 192 height 7
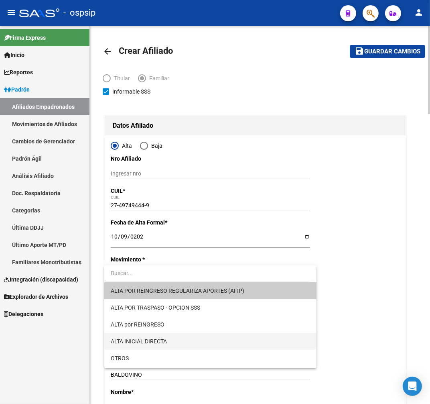
click at [199, 339] on span "ALTA INICIAL DIRECTA" at bounding box center [210, 341] width 199 height 17
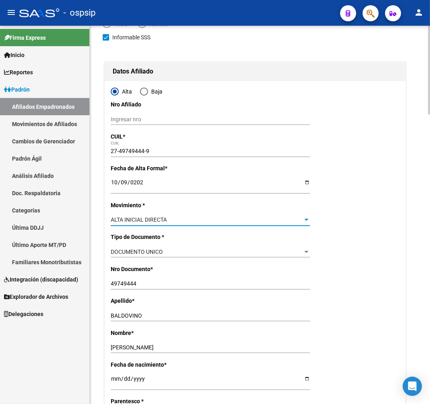
scroll to position [178, 0]
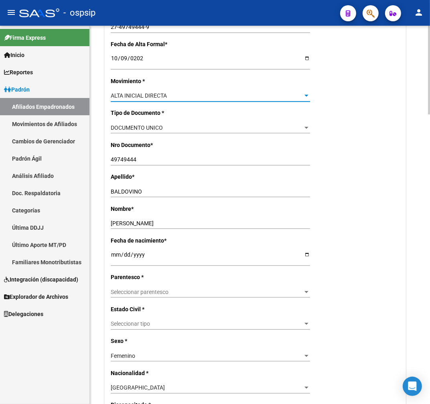
click at [206, 294] on span "Seleccionar parentesco" at bounding box center [207, 292] width 192 height 7
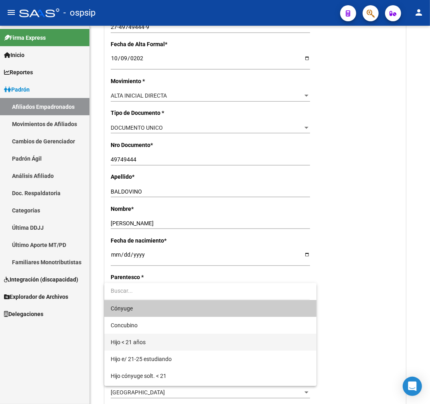
click at [211, 340] on span "Hijo < 21 años" at bounding box center [210, 342] width 199 height 17
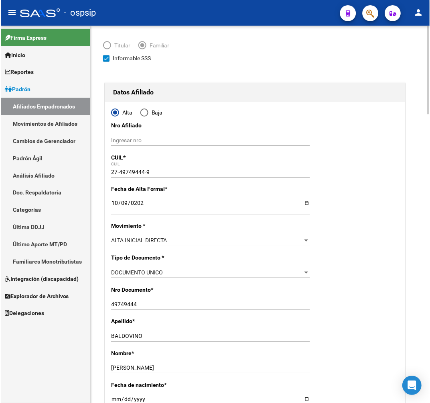
scroll to position [0, 0]
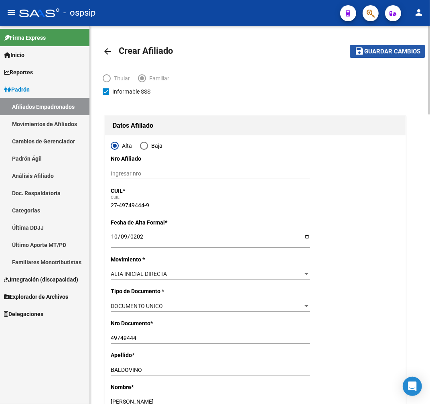
click at [388, 49] on span "Guardar cambios" at bounding box center [392, 51] width 56 height 7
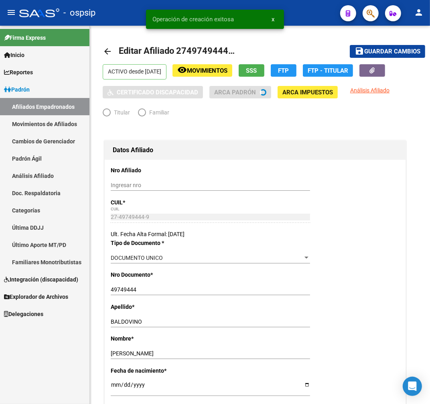
radio input "true"
type input "27-36548509-2"
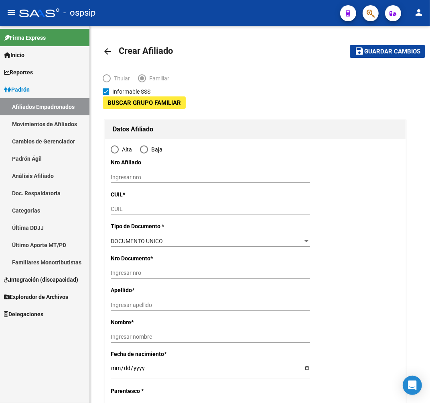
type input "27-36548509-2"
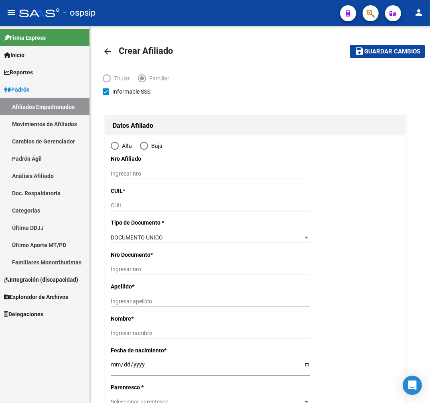
type input "corrientes capital"
type input "3400"
type input "ARAUCANO"
type input "2598"
type input "00"
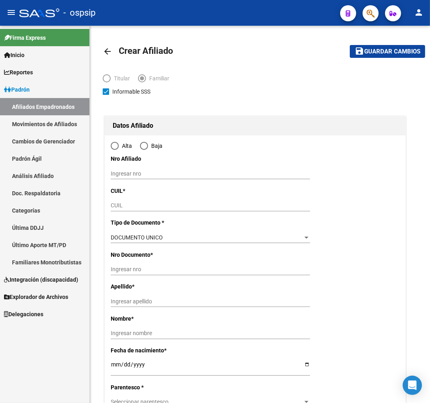
radio input "true"
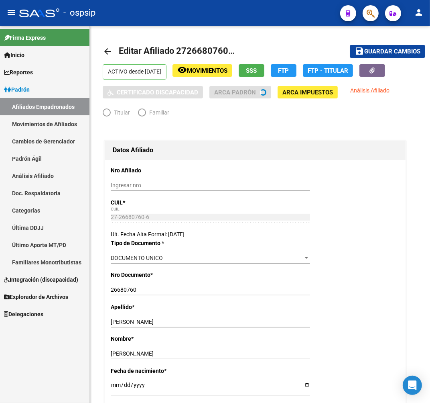
radio input "true"
type input "27-36548509-2"
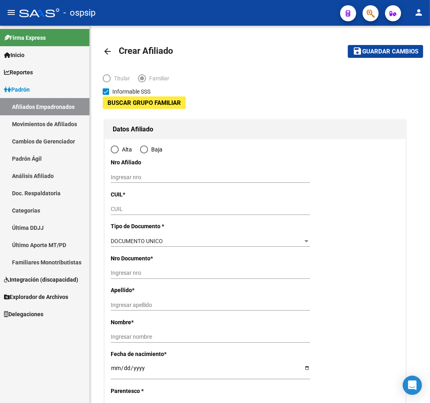
type input "27-36548509-2"
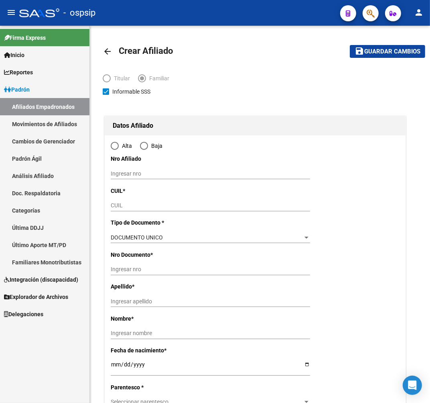
type input "corrientes capital"
type input "3400"
type input "ARAUCANO"
type input "2598"
type input "00"
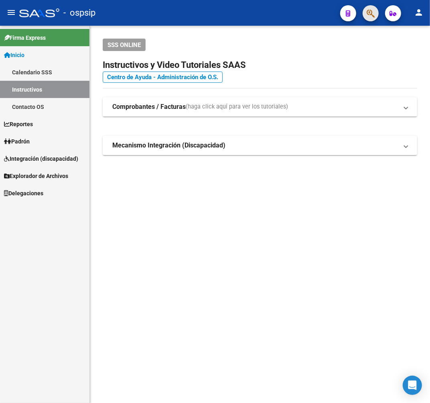
click at [376, 8] on button "button" at bounding box center [371, 13] width 16 height 16
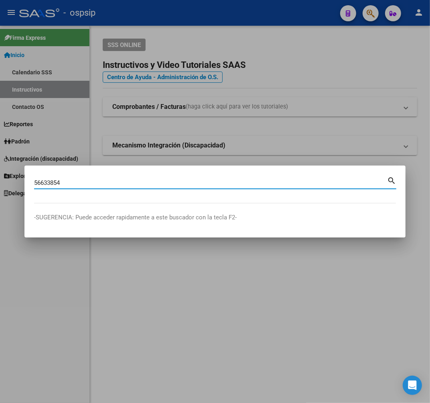
type input "56633854"
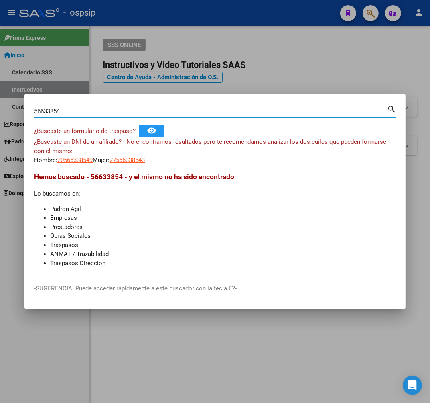
click at [129, 155] on app-link-go-to "27566338543" at bounding box center [127, 159] width 35 height 9
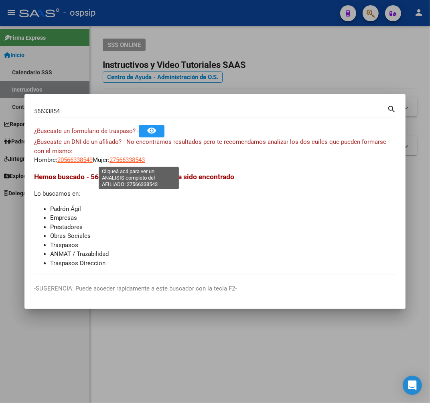
drag, startPoint x: 140, startPoint y: 163, endPoint x: 142, endPoint y: 160, distance: 4.6
click at [141, 161] on app-link-go-to "27566338543" at bounding box center [127, 159] width 35 height 9
click at [143, 159] on span "27566338543" at bounding box center [127, 159] width 35 height 7
type textarea "27566338543"
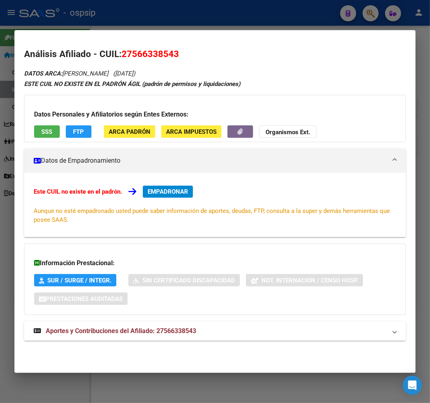
drag, startPoint x: 248, startPoint y: 333, endPoint x: 275, endPoint y: 295, distance: 47.2
click at [247, 332] on mat-panel-title "Aportes y Contribuciones del Afiliado: 27566338543" at bounding box center [210, 331] width 353 height 10
click at [244, 17] on div at bounding box center [215, 201] width 430 height 403
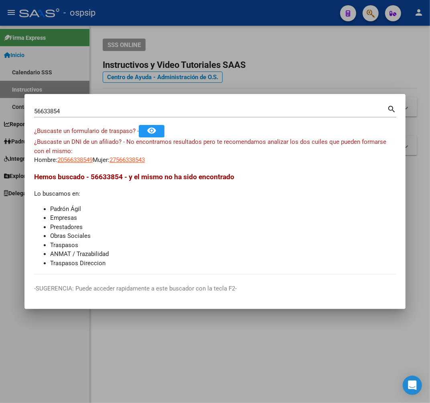
click at [245, 17] on div at bounding box center [215, 201] width 430 height 403
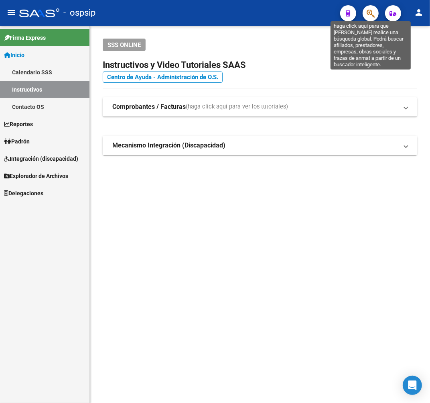
click at [370, 11] on icon "button" at bounding box center [371, 13] width 8 height 9
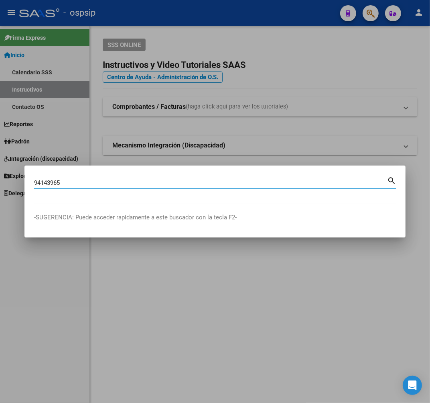
type input "94143965"
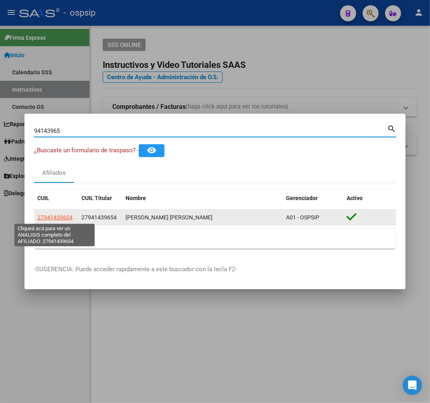
click at [59, 220] on span "27941439654" at bounding box center [54, 217] width 35 height 6
type textarea "27941439654"
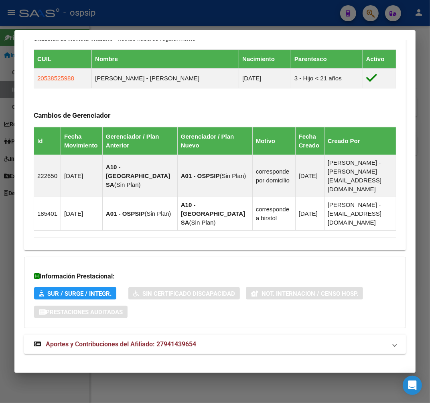
click at [267, 334] on mat-expansion-panel-header "Aportes y Contribuciones del Afiliado: 27941439654" at bounding box center [215, 343] width 382 height 19
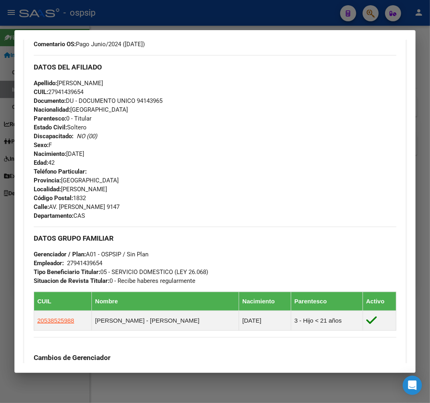
scroll to position [6, 0]
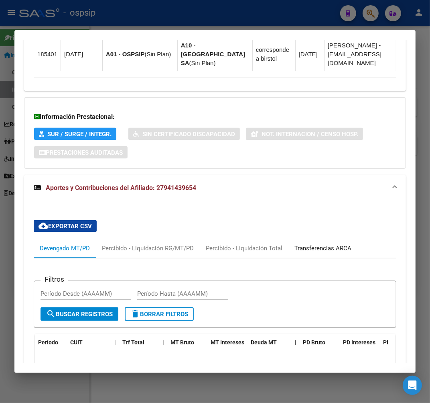
click at [311, 244] on div "Transferencias ARCA" at bounding box center [323, 248] width 57 height 9
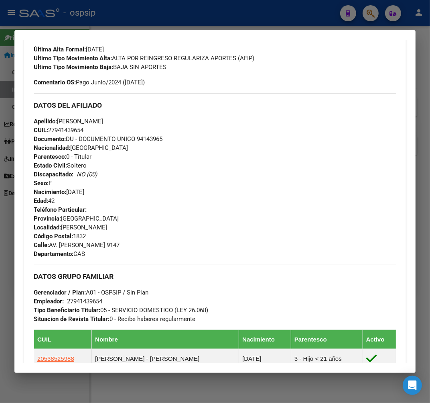
scroll to position [126, 0]
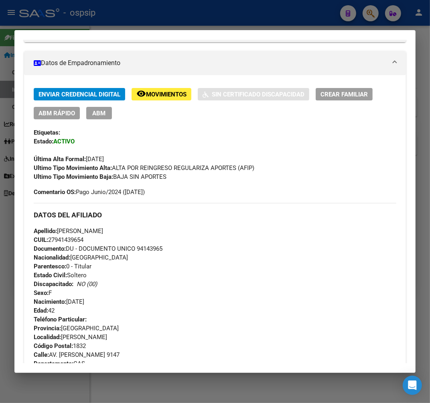
click at [195, 25] on div at bounding box center [215, 201] width 430 height 403
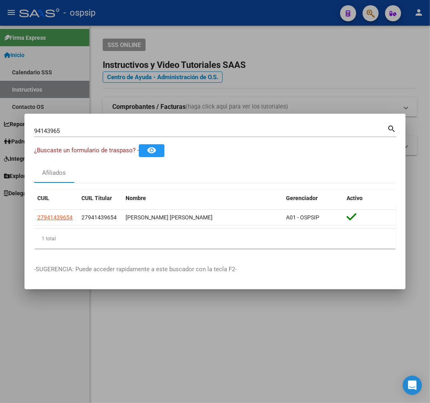
click at [195, 25] on div at bounding box center [215, 201] width 430 height 403
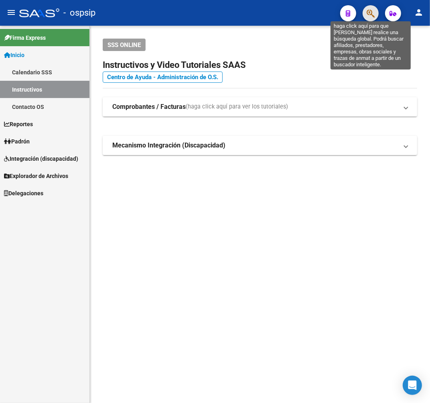
click at [367, 13] on icon "button" at bounding box center [371, 13] width 8 height 9
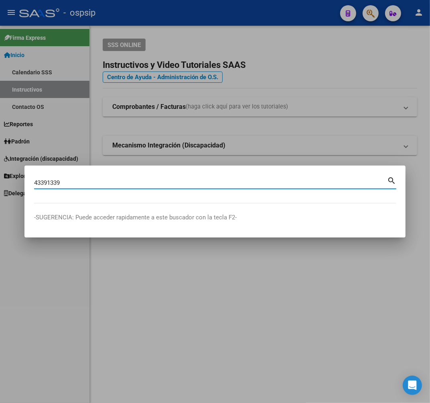
type input "43391339"
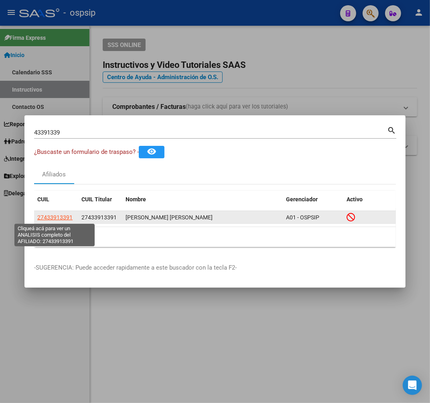
click at [65, 215] on span "27433913391" at bounding box center [54, 217] width 35 height 6
type textarea "27433913391"
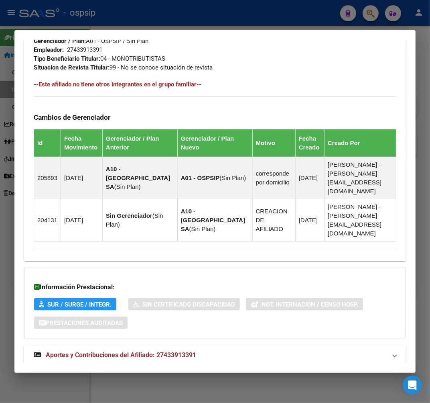
scroll to position [474, 0]
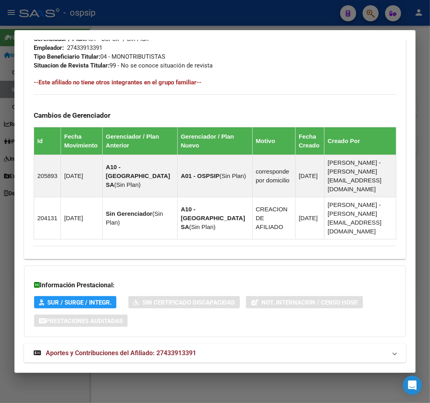
click at [164, 349] on span "Aportes y Contribuciones del Afiliado: 27433913391" at bounding box center [121, 353] width 151 height 8
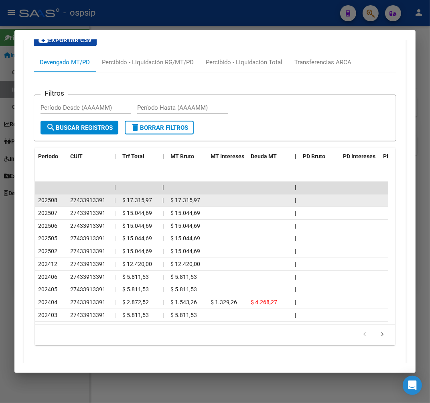
scroll to position [836, 0]
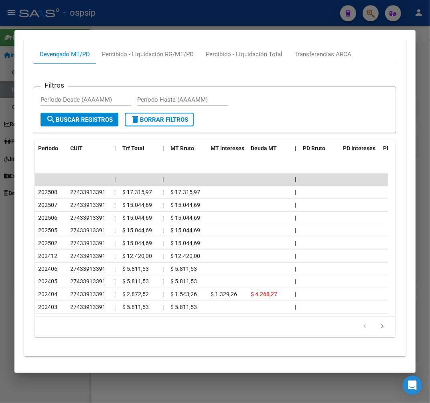
click at [223, 19] on div at bounding box center [215, 201] width 430 height 403
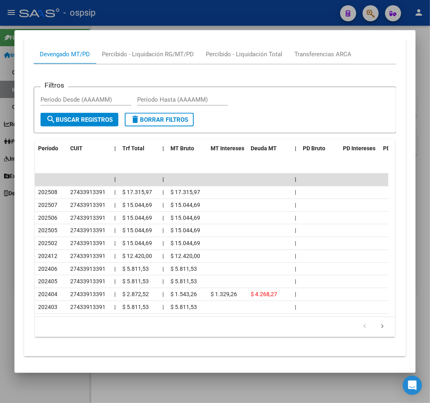
click at [225, 19] on div at bounding box center [215, 201] width 430 height 403
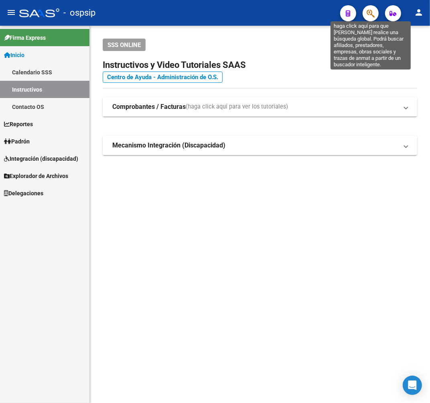
click at [374, 15] on icon "button" at bounding box center [371, 13] width 8 height 9
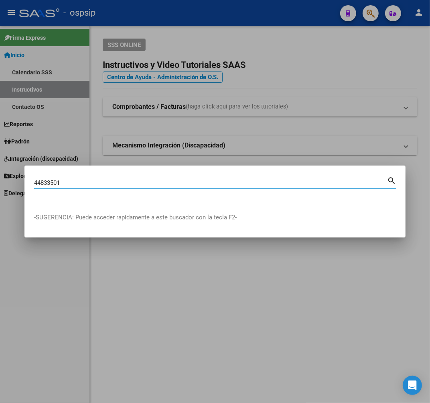
type input "44833501"
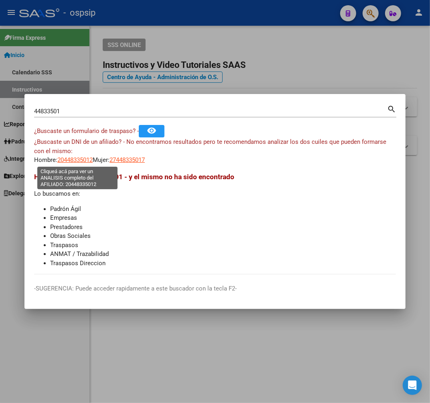
click at [74, 162] on span "20448335012" at bounding box center [74, 159] width 35 height 7
type textarea "20448335012"
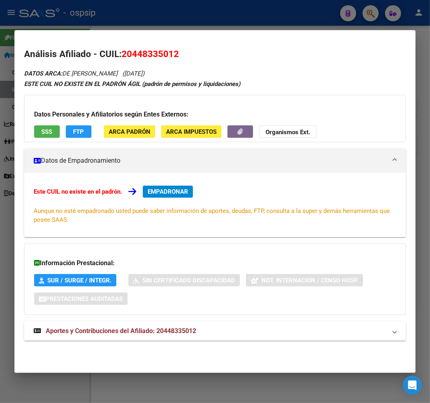
drag, startPoint x: 244, startPoint y: 338, endPoint x: 279, endPoint y: 317, distance: 40.1
click at [245, 338] on mat-expansion-panel-header "Aportes y Contribuciones del Afiliado: 20448335012" at bounding box center [215, 330] width 382 height 19
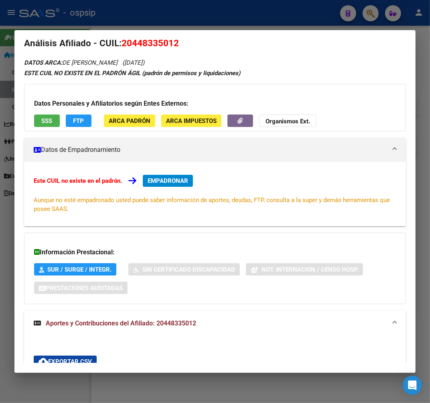
scroll to position [0, 0]
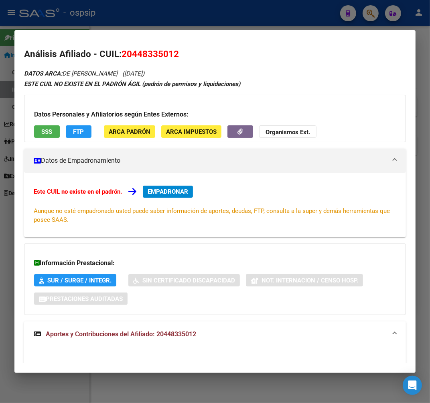
click at [165, 191] on span "EMPADRONAR" at bounding box center [168, 191] width 41 height 7
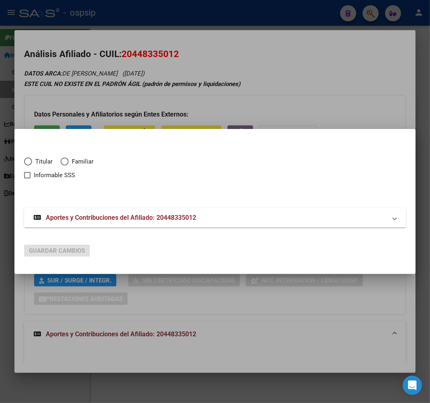
click at [30, 163] on span "Elija una opción" at bounding box center [28, 161] width 8 height 8
click at [30, 163] on input "Titular" at bounding box center [28, 161] width 8 height 8
radio input "true"
checkbox input "true"
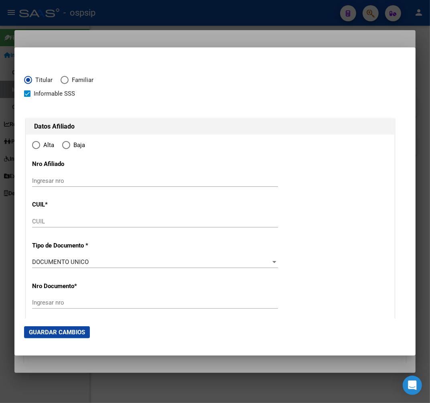
type input "20-44833501-2"
type input "44833501"
type input "[PERSON_NAME]"
type input "[DATE]"
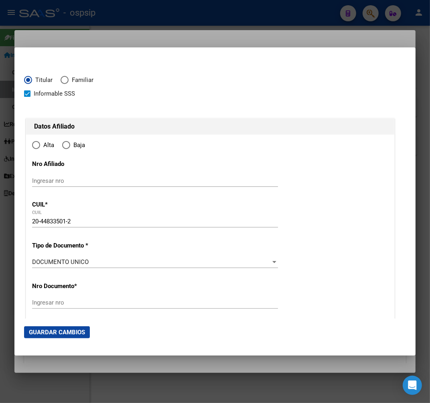
type input "VILLA [PERSON_NAME](GENERAL SAN [PERSON_NAME])"
type input "1672"
type input "[PERSON_NAME]"
type input "4574"
radio input "true"
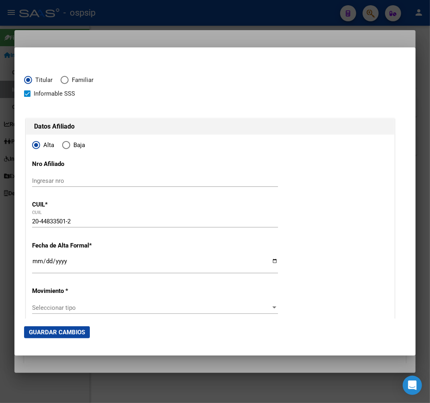
type input "VILLA [PERSON_NAME](GENERAL SAN [PERSON_NAME])"
click at [36, 263] on input "Ingresar fecha" at bounding box center [155, 264] width 246 height 13
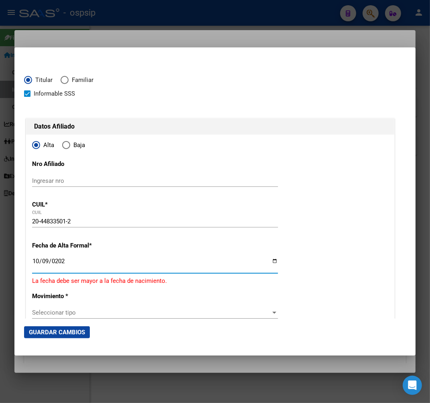
type input "[DATE]"
click at [75, 306] on span "Seleccionar tipo" at bounding box center [151, 307] width 239 height 7
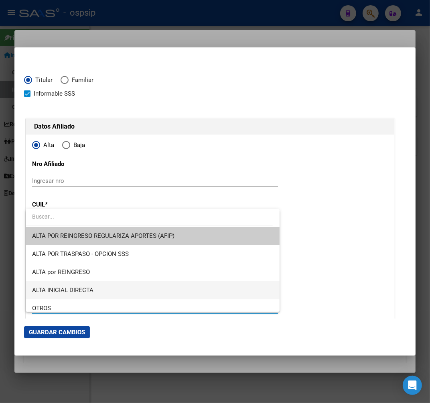
click at [115, 287] on span "ALTA INICIAL DIRECTA" at bounding box center [152, 290] width 241 height 18
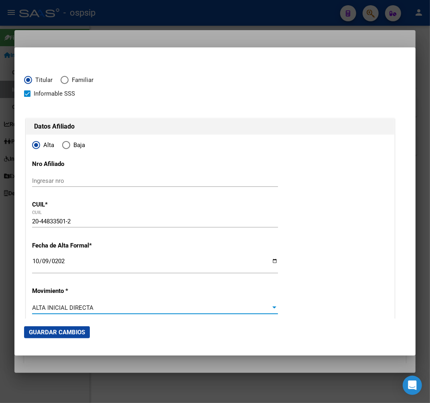
scroll to position [312, 0]
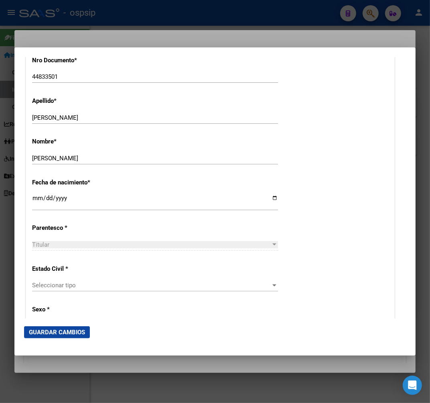
click at [85, 282] on span "Seleccionar tipo" at bounding box center [151, 284] width 239 height 7
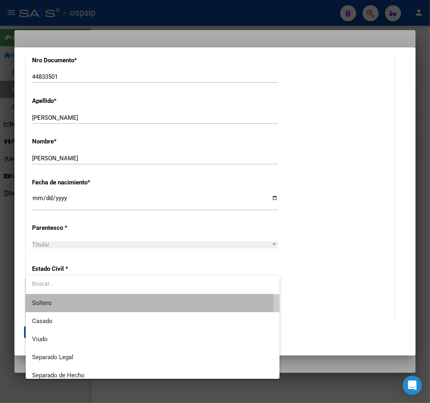
drag, startPoint x: 103, startPoint y: 299, endPoint x: 110, endPoint y: 265, distance: 34.9
click at [103, 299] on span "Soltero" at bounding box center [152, 303] width 241 height 18
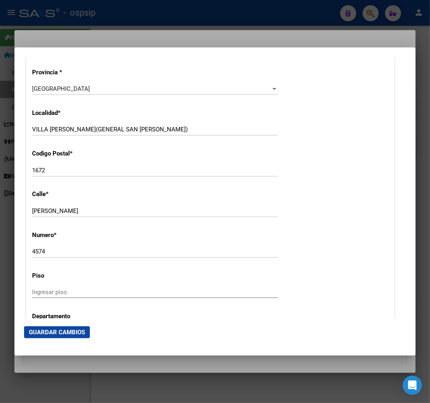
scroll to position [758, 0]
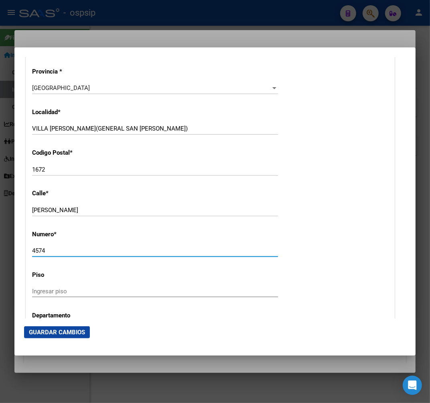
drag, startPoint x: 59, startPoint y: 250, endPoint x: 19, endPoint y: 250, distance: 39.3
click at [16, 250] on mat-dialog-content "Titular Familiar Informable SSS Datos Afiliado Alta Baja Nro Afiliado Ingresar …" at bounding box center [214, 188] width 401 height 262
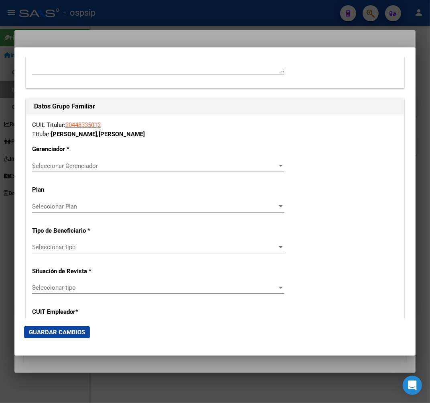
scroll to position [1338, 0]
type input "778"
click at [104, 165] on span "Seleccionar Gerenciador" at bounding box center [154, 165] width 245 height 7
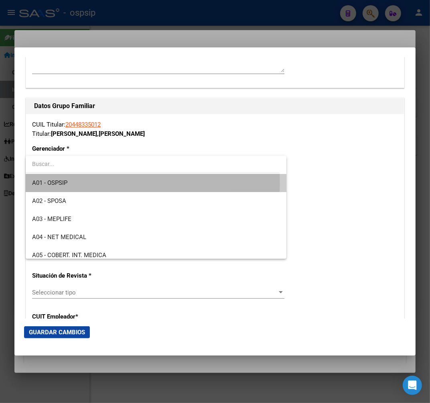
click at [101, 179] on span "A01 - OSPSIP" at bounding box center [156, 183] width 248 height 18
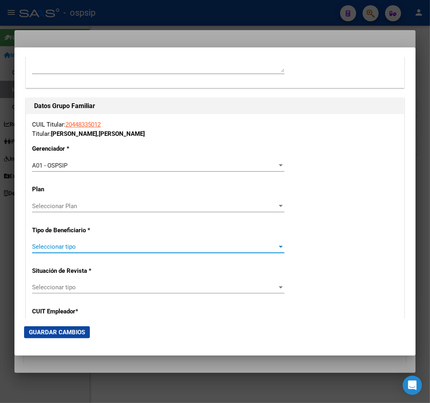
click at [93, 243] on span "Seleccionar tipo" at bounding box center [154, 246] width 245 height 7
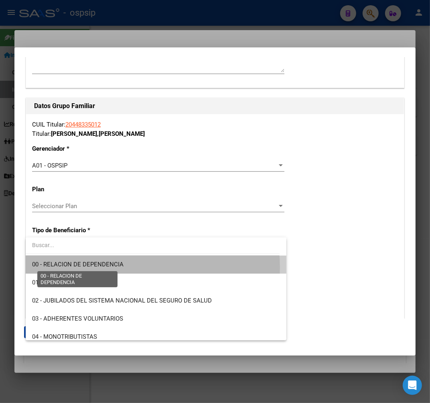
click at [105, 267] on span "00 - RELACION DE DEPENDENCIA" at bounding box center [78, 263] width 92 height 7
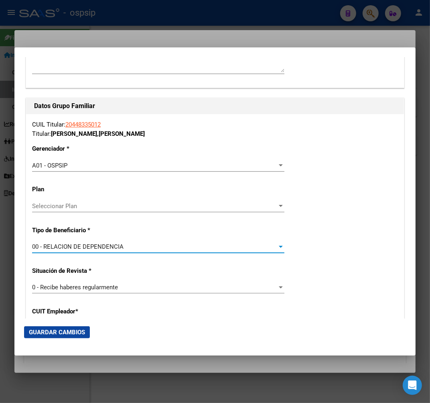
type input "30-71401819-8"
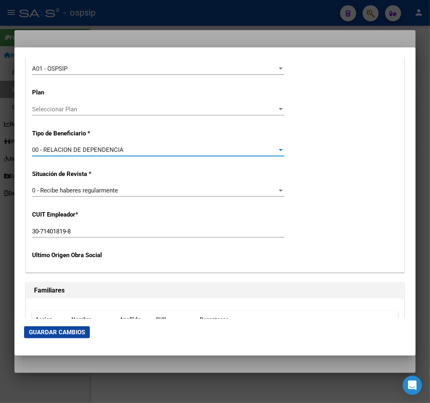
scroll to position [1561, 0]
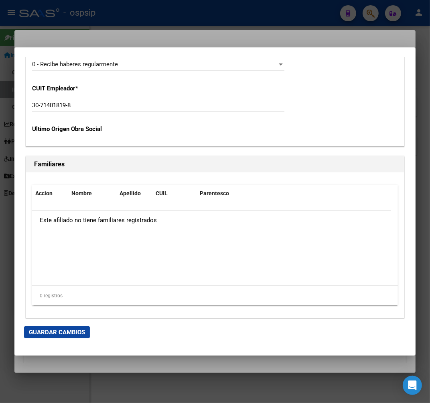
drag, startPoint x: 77, startPoint y: 331, endPoint x: 73, endPoint y: 327, distance: 6.0
click at [73, 327] on button "Guardar Cambios" at bounding box center [57, 332] width 66 height 12
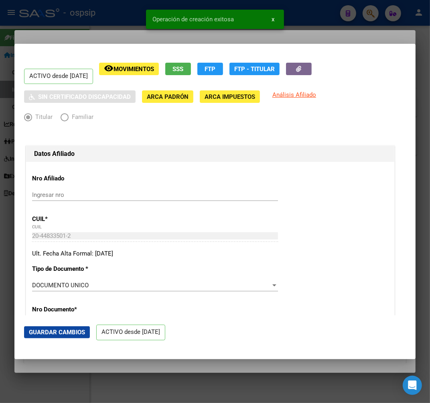
click at [75, 36] on div at bounding box center [215, 201] width 430 height 403
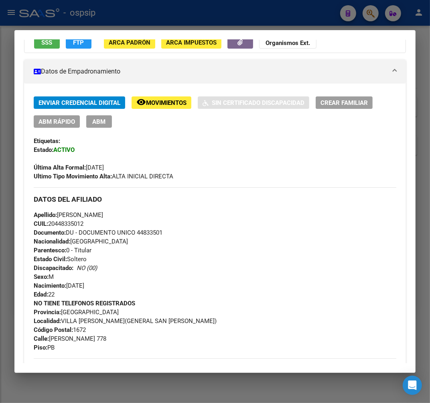
scroll to position [89, 0]
click at [143, 17] on div at bounding box center [215, 201] width 430 height 403
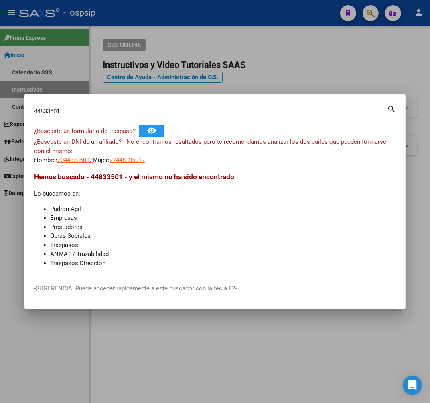
click at [143, 17] on div at bounding box center [215, 201] width 430 height 403
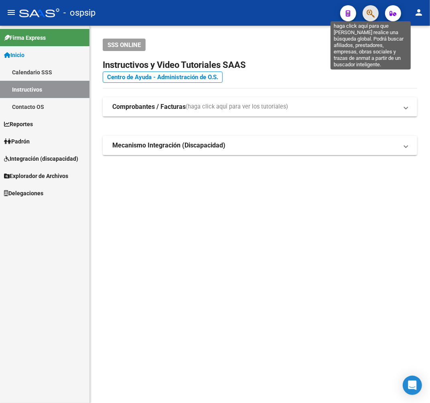
click at [371, 15] on icon "button" at bounding box center [371, 13] width 8 height 9
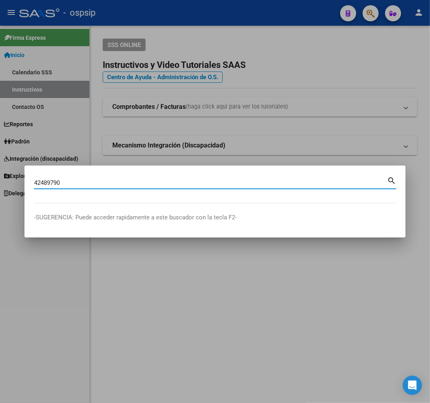
type input "42489790"
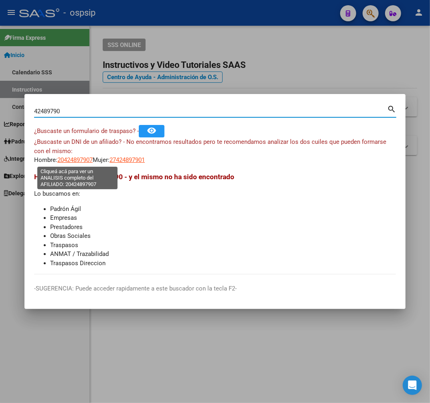
click at [78, 162] on span "20424897907" at bounding box center [74, 159] width 35 height 7
type textarea "20424897907"
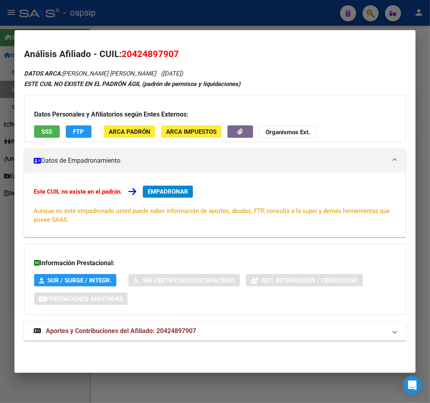
drag, startPoint x: 197, startPoint y: 333, endPoint x: 238, endPoint y: 300, distance: 53.2
click at [196, 332] on span "Aportes y Contribuciones del Afiliado: 20424897907" at bounding box center [121, 331] width 151 height 8
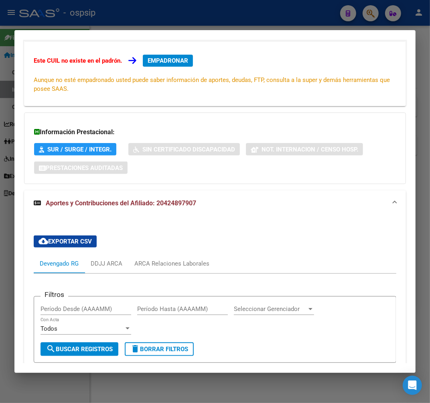
scroll to position [0, 0]
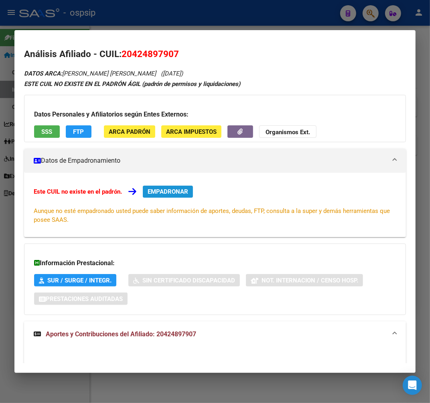
click at [180, 189] on span "EMPADRONAR" at bounding box center [168, 191] width 41 height 7
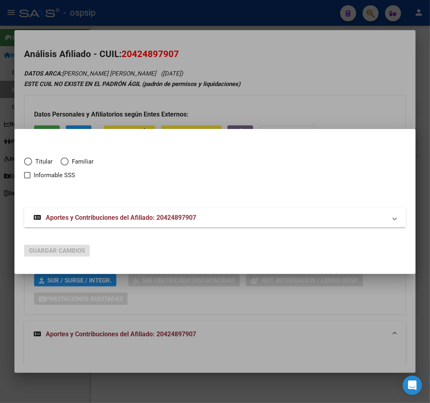
click at [22, 160] on mat-dialog-content "Titular Familiar Informable SSS Aportes y Contribuciones del Afiliado: 20424897…" at bounding box center [214, 187] width 401 height 99
click at [25, 160] on span "Elija una opción" at bounding box center [28, 161] width 8 height 8
click at [25, 160] on input "Titular" at bounding box center [28, 161] width 8 height 8
radio input "true"
checkbox input "true"
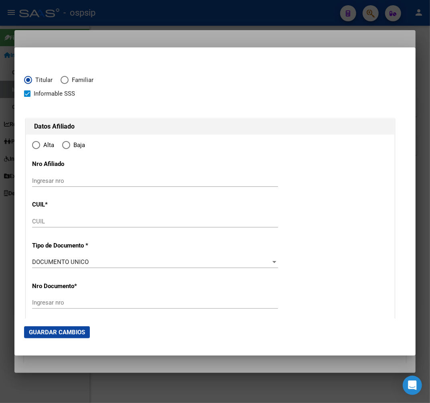
type input "20-42489790-7"
type input "42489790"
type input "[PERSON_NAME] [PERSON_NAME]"
type input "[DATE]"
type input "[PERSON_NAME]"
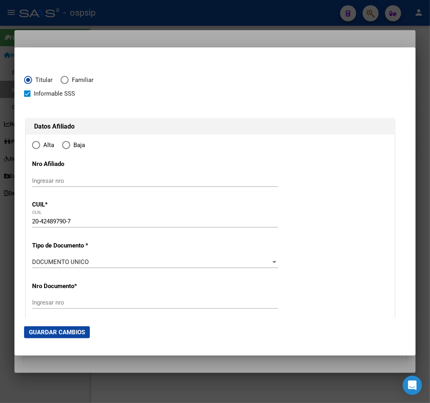
type input "1759"
type input "BS AS"
type input "7525"
radio input "true"
type input "[PERSON_NAME]"
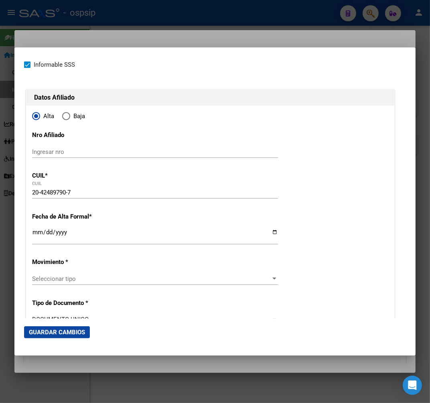
scroll to position [45, 0]
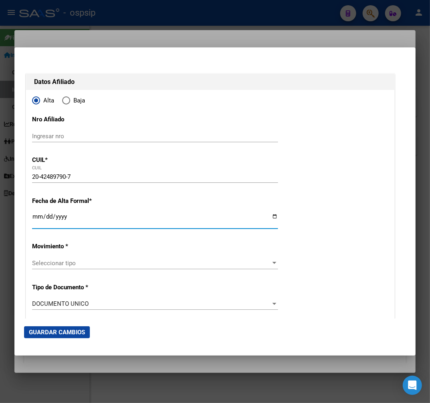
click at [37, 216] on input "Ingresar fecha" at bounding box center [155, 219] width 246 height 13
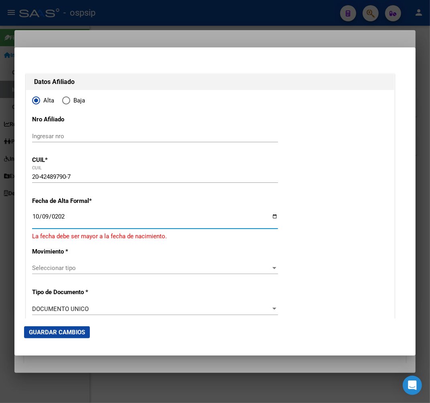
type input "[DATE]"
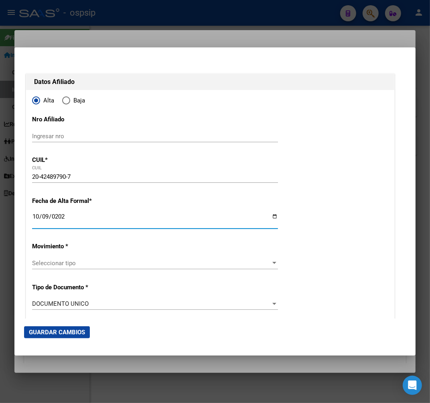
click at [167, 267] on div "Seleccionar tipo Seleccionar tipo" at bounding box center [155, 263] width 246 height 12
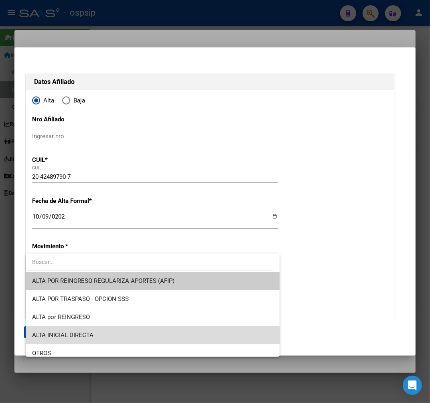
click at [165, 332] on span "ALTA INICIAL DIRECTA" at bounding box center [152, 335] width 241 height 18
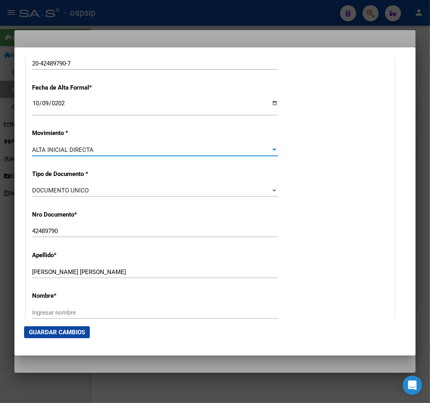
scroll to position [267, 0]
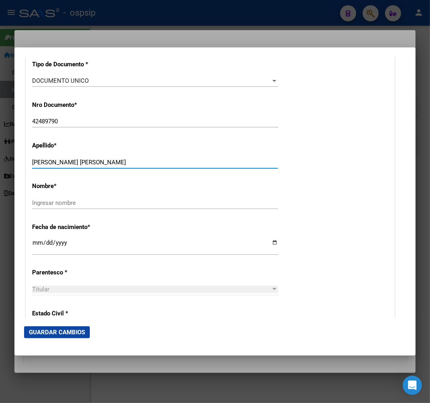
drag, startPoint x: 63, startPoint y: 159, endPoint x: 111, endPoint y: 160, distance: 48.6
click at [111, 160] on input "[PERSON_NAME] [PERSON_NAME]" at bounding box center [155, 162] width 246 height 7
click at [59, 203] on input "Ingresar nombre" at bounding box center [155, 202] width 246 height 7
paste input "[PERSON_NAME]"
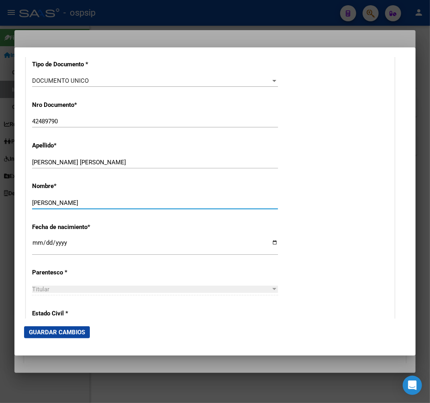
type input "[PERSON_NAME]"
drag, startPoint x: 61, startPoint y: 162, endPoint x: 169, endPoint y: 149, distance: 108.4
click at [173, 156] on div "[PERSON_NAME] [PERSON_NAME] apellido" at bounding box center [155, 162] width 246 height 12
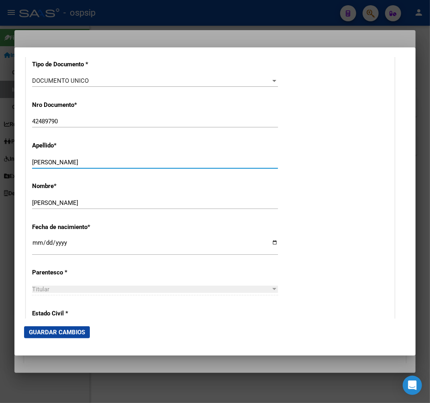
type input "[PERSON_NAME]"
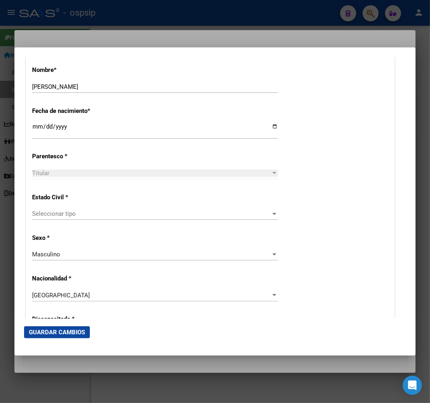
scroll to position [490, 0]
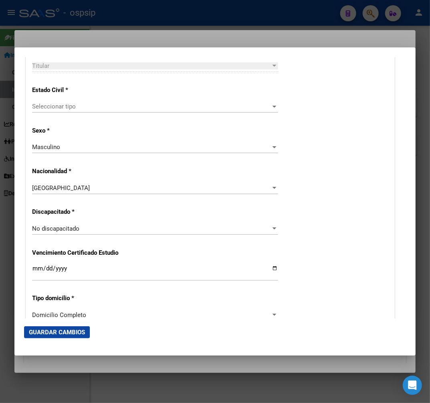
click at [100, 103] on span "Seleccionar tipo" at bounding box center [151, 106] width 239 height 7
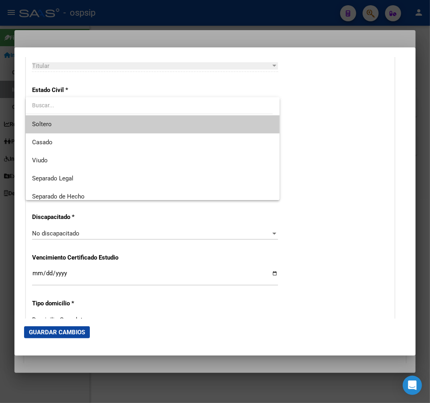
click at [113, 127] on span "Soltero" at bounding box center [152, 124] width 241 height 18
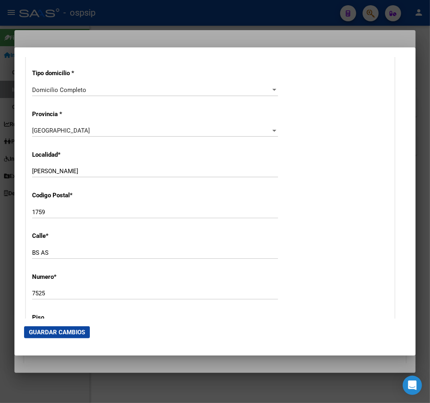
scroll to position [758, 0]
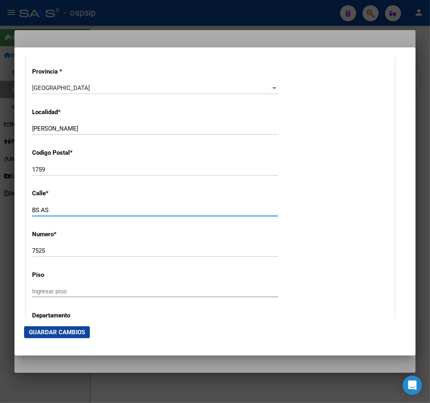
drag, startPoint x: 79, startPoint y: 210, endPoint x: -6, endPoint y: 208, distance: 85.1
click at [0, 208] on html "menu - ospsip person Firma Express Inicio Calendario SSS Instructivos Contacto …" at bounding box center [215, 201] width 430 height 403
type input "b"
type input "[PERSON_NAME]"
click at [214, 212] on input "[PERSON_NAME]" at bounding box center [155, 209] width 246 height 7
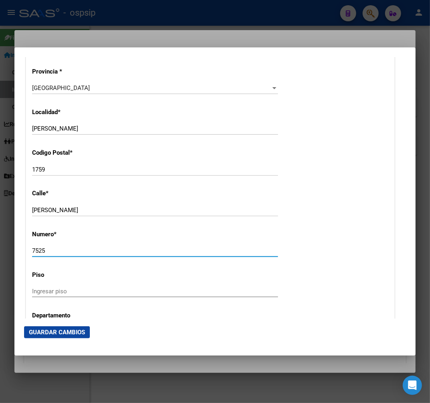
click at [63, 253] on input "7525" at bounding box center [155, 250] width 246 height 7
type input "7"
type input "1442"
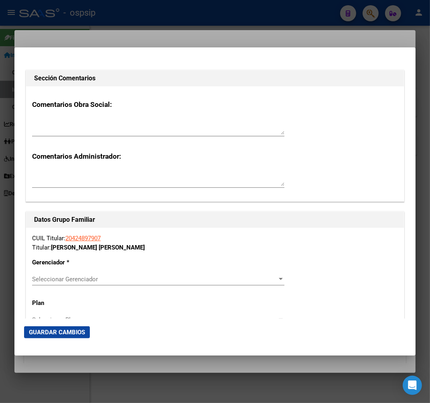
scroll to position [1338, 0]
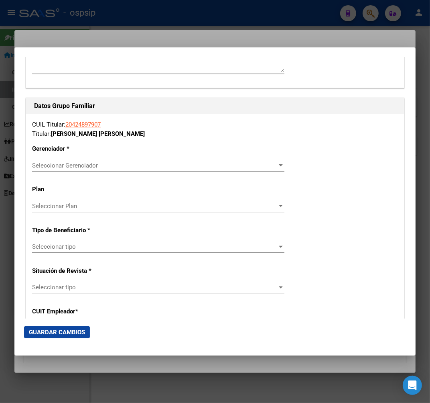
click at [102, 161] on div "Seleccionar Gerenciador Seleccionar Gerenciador" at bounding box center [158, 165] width 252 height 12
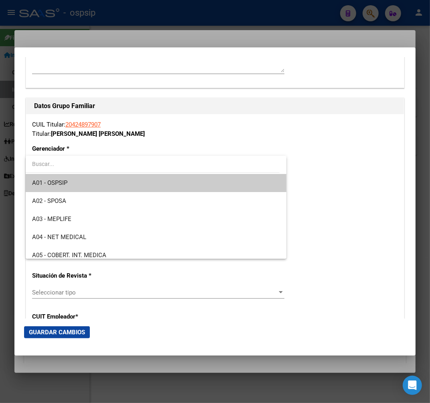
drag, startPoint x: 128, startPoint y: 181, endPoint x: 155, endPoint y: 200, distance: 33.2
click at [129, 181] on span "A01 - OSPSIP" at bounding box center [156, 183] width 248 height 18
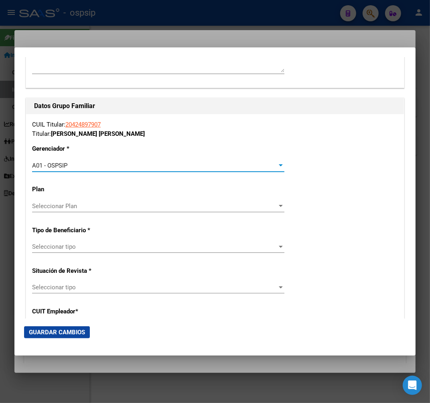
click at [129, 246] on span "Seleccionar tipo" at bounding box center [154, 246] width 245 height 7
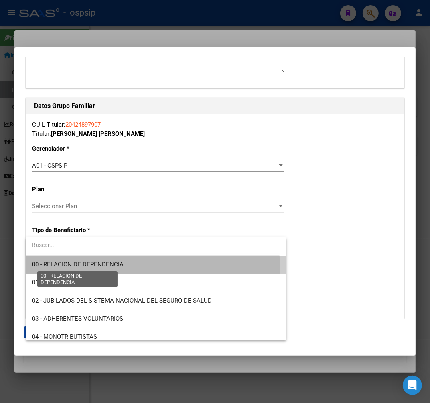
click at [121, 267] on span "00 - RELACION DE DEPENDENCIA" at bounding box center [78, 263] width 92 height 7
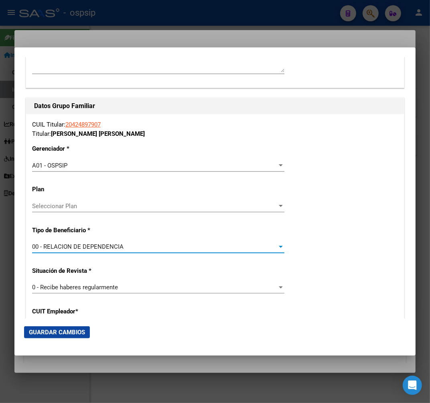
type input "30-71401819-8"
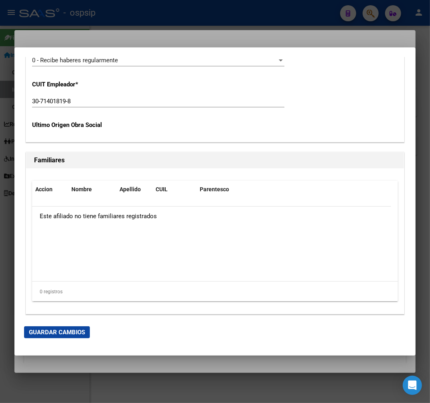
scroll to position [1570, 0]
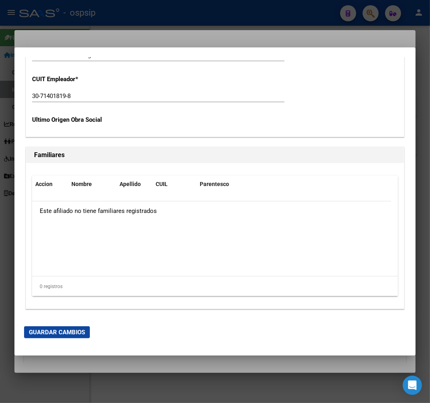
click at [65, 336] on button "Guardar Cambios" at bounding box center [57, 332] width 66 height 12
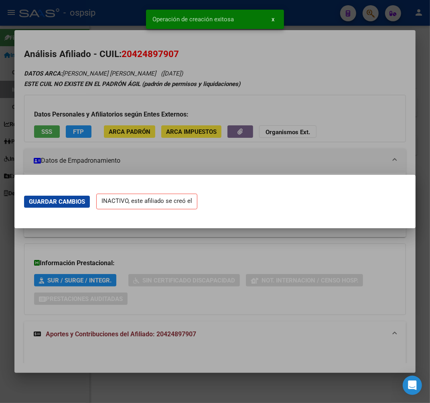
scroll to position [0, 0]
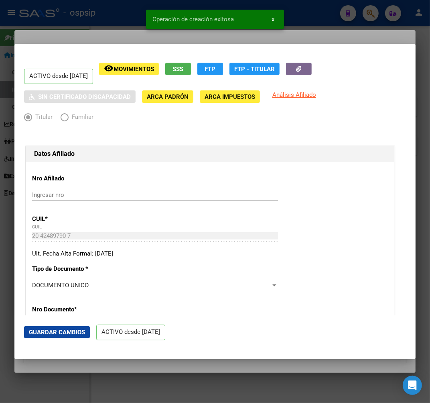
click at [123, 37] on div at bounding box center [215, 201] width 430 height 403
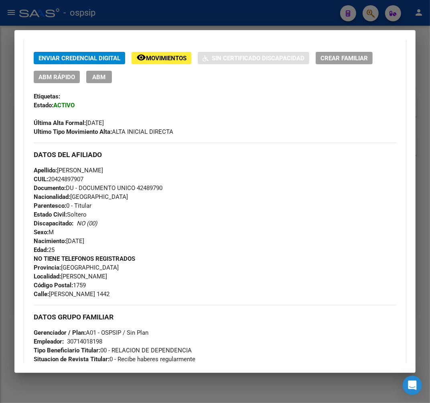
scroll to position [134, 0]
click at [171, 22] on div at bounding box center [215, 201] width 430 height 403
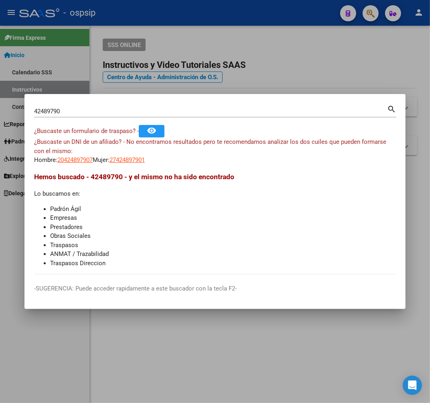
drag, startPoint x: 209, startPoint y: 37, endPoint x: 279, endPoint y: 41, distance: 69.6
click at [216, 38] on div at bounding box center [215, 201] width 430 height 403
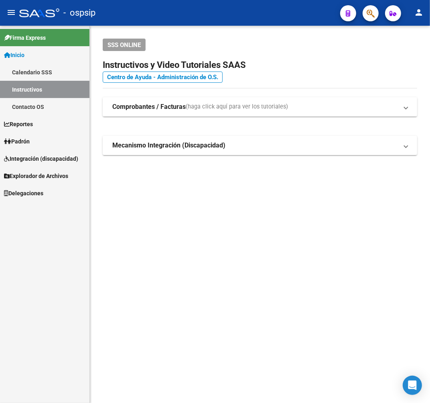
click at [364, 10] on button "button" at bounding box center [371, 13] width 16 height 16
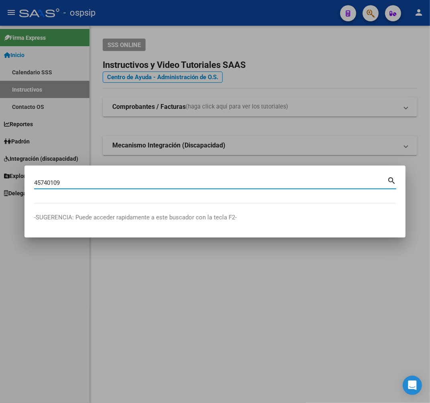
type input "45740109"
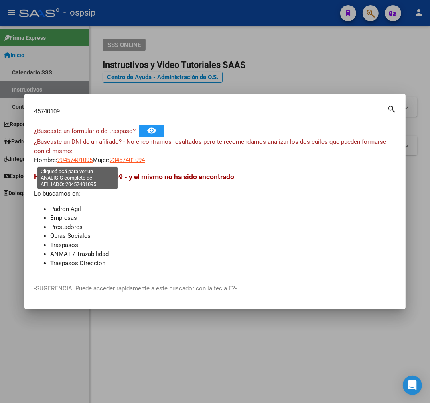
click at [69, 161] on span "20457401095" at bounding box center [74, 159] width 35 height 7
type textarea "20457401095"
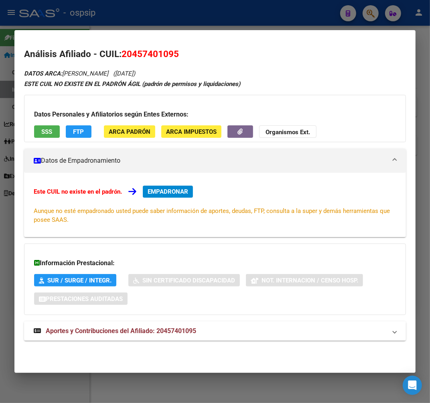
drag, startPoint x: 241, startPoint y: 322, endPoint x: 279, endPoint y: 298, distance: 45.7
click at [241, 322] on mat-expansion-panel-header "Aportes y Contribuciones del Afiliado: 20457401095" at bounding box center [215, 330] width 382 height 19
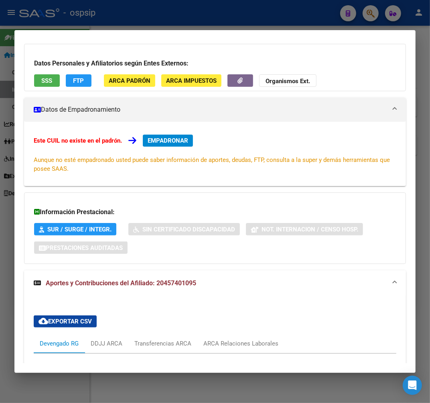
scroll to position [0, 0]
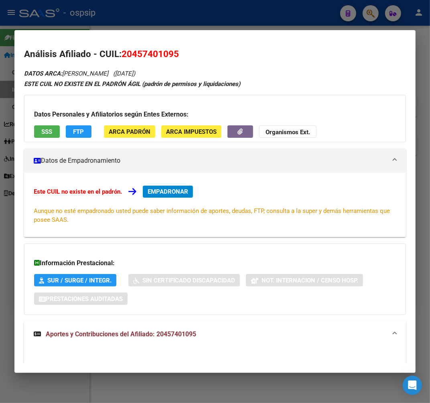
click at [165, 189] on span "EMPADRONAR" at bounding box center [168, 191] width 41 height 7
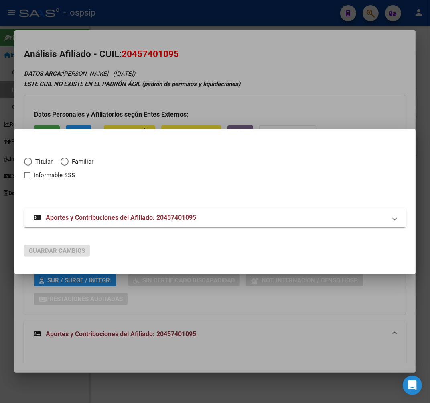
click at [28, 162] on span "Elija una opción" at bounding box center [28, 161] width 8 height 8
click at [28, 162] on input "Titular" at bounding box center [28, 161] width 8 height 8
radio input "true"
checkbox input "true"
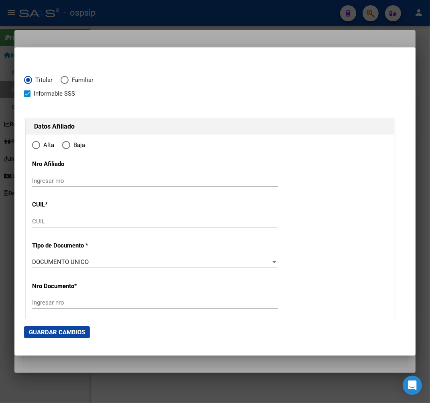
type input "20-45740109-5"
type input "45740109"
type input "DIAZ"
type input "[PERSON_NAME]"
type input "[DATE]"
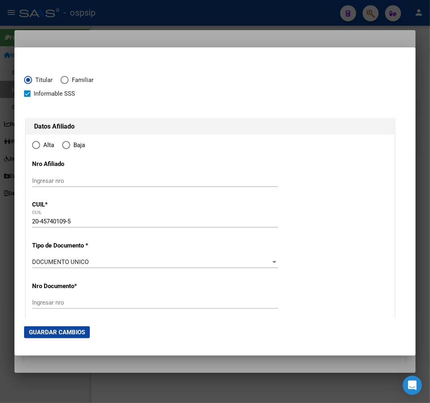
type input "SAN MARTIN"
type input "1650"
type input "[PERSON_NAME]"
type input "3929"
radio input "true"
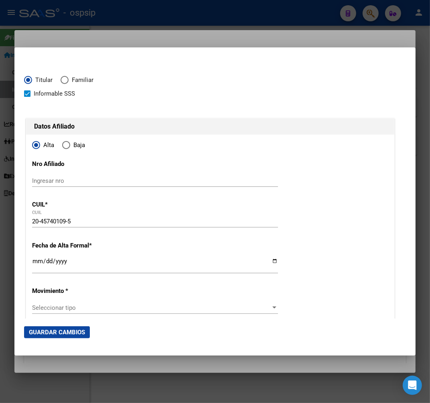
type input "SAN MARTIN"
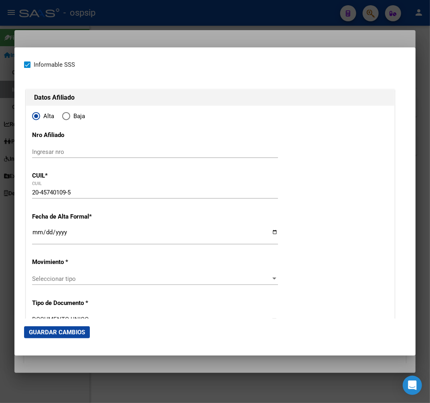
scroll to position [45, 0]
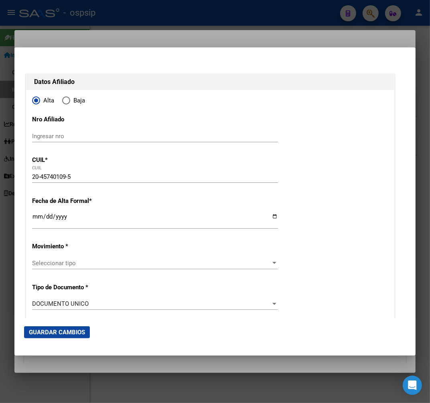
click at [37, 216] on input "Ingresar fecha" at bounding box center [155, 219] width 246 height 13
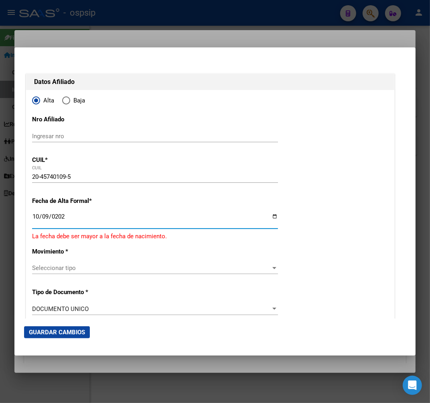
type input "[DATE]"
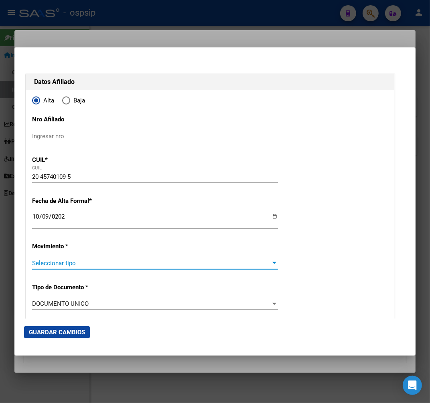
click at [106, 265] on span "Seleccionar tipo" at bounding box center [151, 262] width 239 height 7
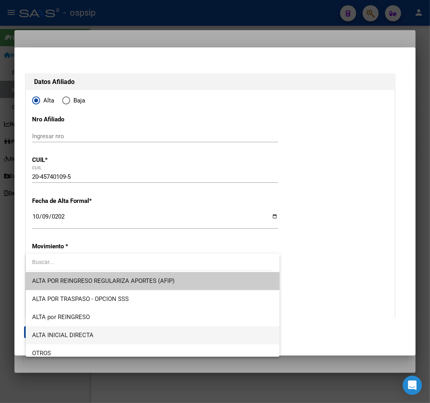
click at [136, 336] on span "ALTA INICIAL DIRECTA" at bounding box center [152, 335] width 241 height 18
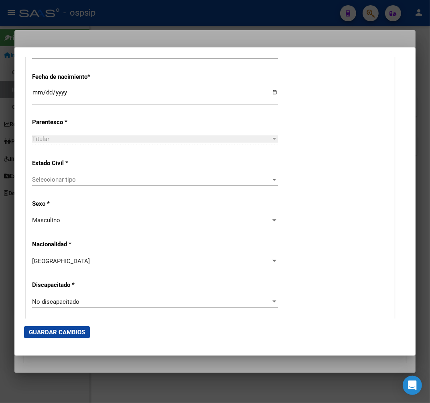
scroll to position [446, 0]
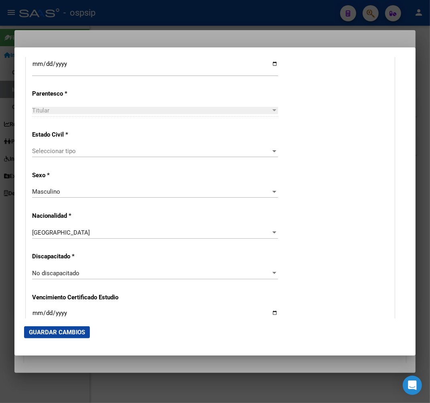
click at [77, 148] on span "Seleccionar tipo" at bounding box center [151, 150] width 239 height 7
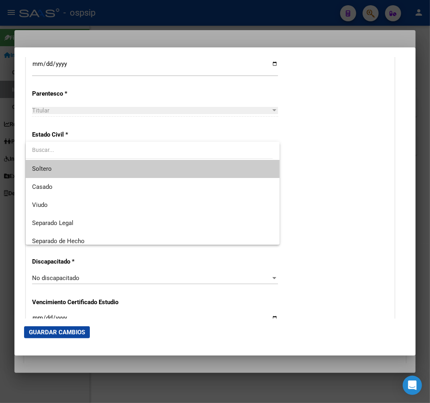
click at [90, 173] on span "Soltero" at bounding box center [152, 169] width 241 height 18
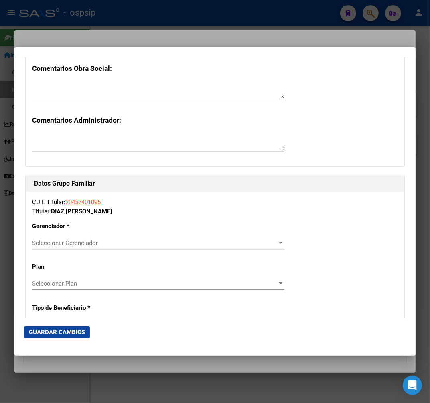
scroll to position [1382, 0]
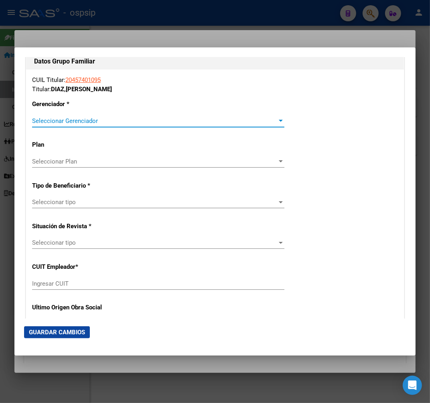
click at [124, 120] on span "Seleccionar Gerenciador" at bounding box center [154, 120] width 245 height 7
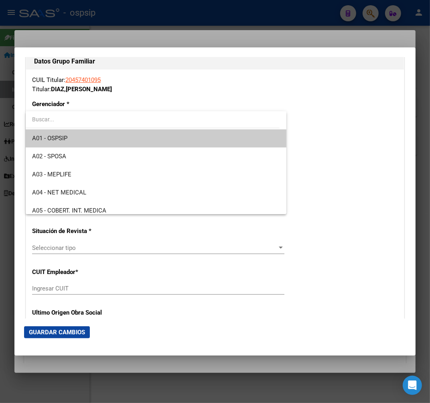
click at [121, 136] on span "A01 - OSPSIP" at bounding box center [156, 138] width 248 height 18
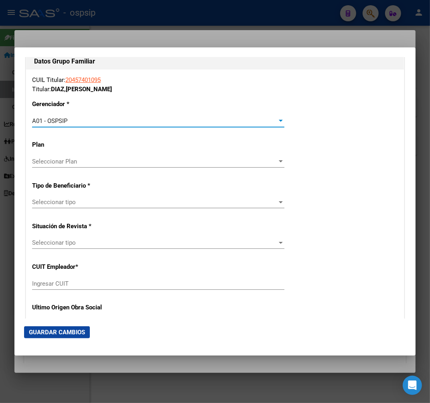
click at [127, 201] on span "Seleccionar tipo" at bounding box center [154, 201] width 245 height 7
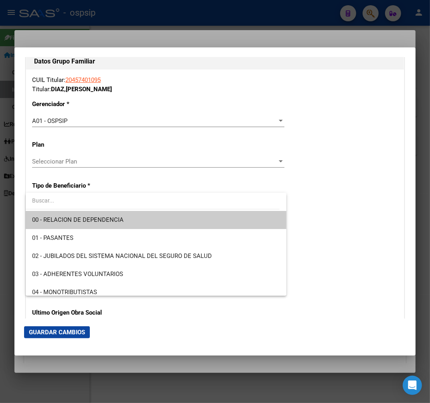
click at [126, 217] on span "00 - RELACION DE DEPENDENCIA" at bounding box center [156, 220] width 248 height 18
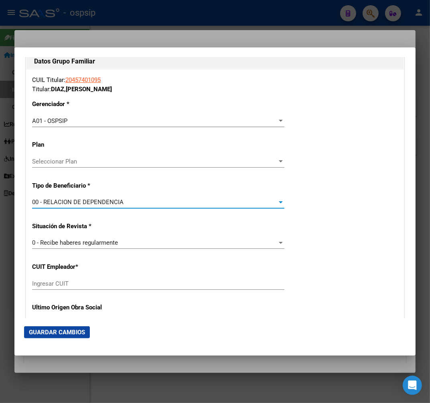
type input "30-71401819-8"
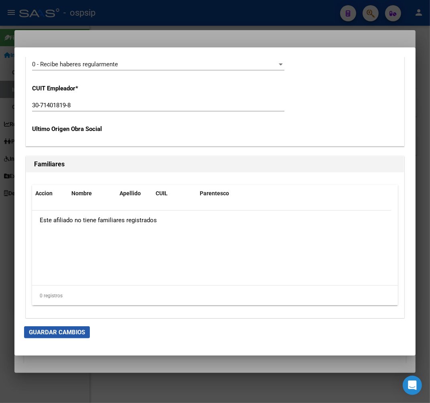
click at [49, 328] on span "Guardar Cambios" at bounding box center [57, 331] width 56 height 7
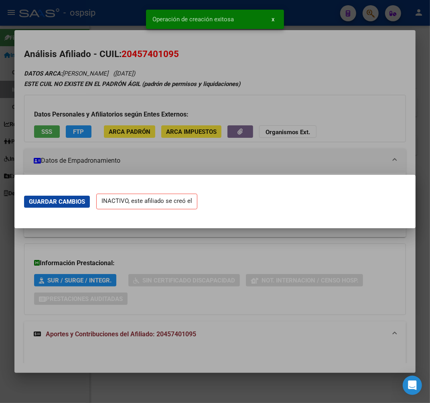
scroll to position [0, 0]
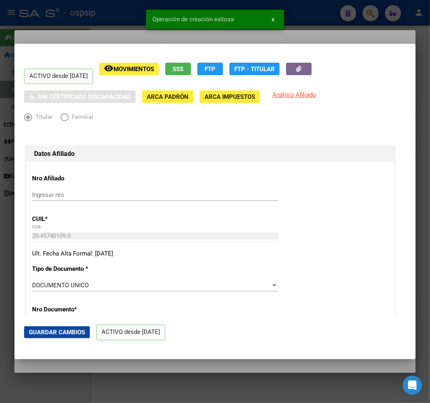
click at [121, 18] on div at bounding box center [215, 201] width 430 height 403
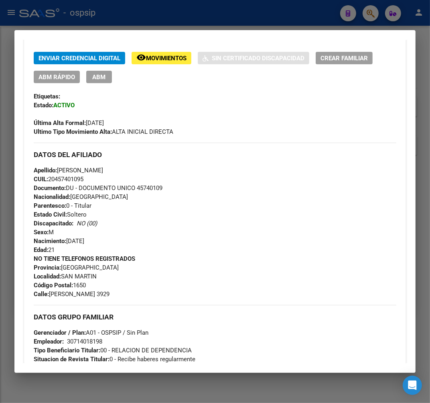
scroll to position [134, 0]
drag, startPoint x: 166, startPoint y: 29, endPoint x: 102, endPoint y: 5, distance: 68.7
click at [161, 27] on div at bounding box center [215, 201] width 430 height 403
